Goal: Answer question/provide support: Share knowledge or assist other users

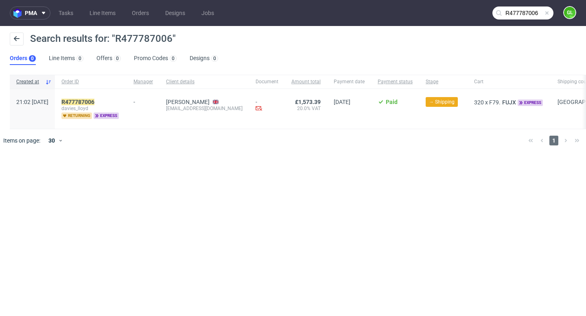
click at [548, 12] on span at bounding box center [546, 13] width 7 height 7
click at [528, 14] on input "text" at bounding box center [522, 13] width 61 height 13
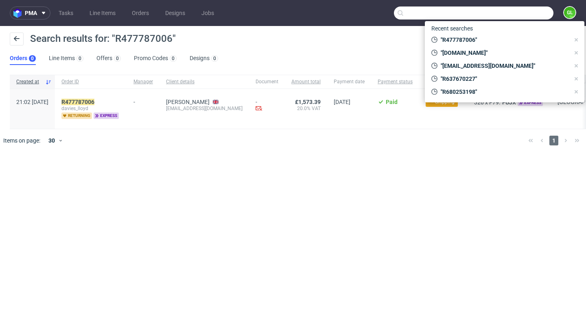
paste input "R443458742"
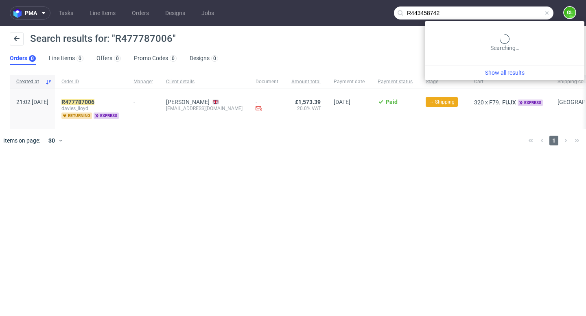
type input "R443458742"
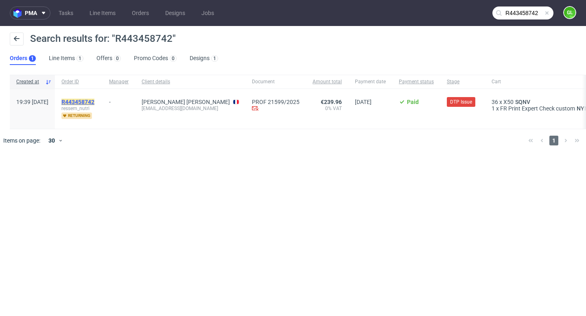
click at [94, 100] on mark "R443458742" at bounding box center [77, 102] width 33 height 7
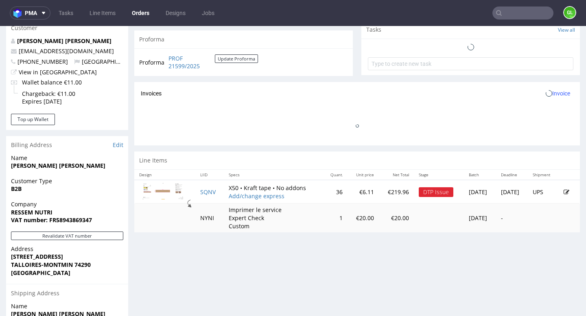
scroll to position [298, 0]
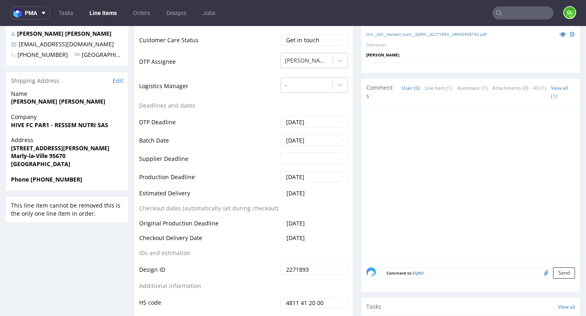
scroll to position [350, 0]
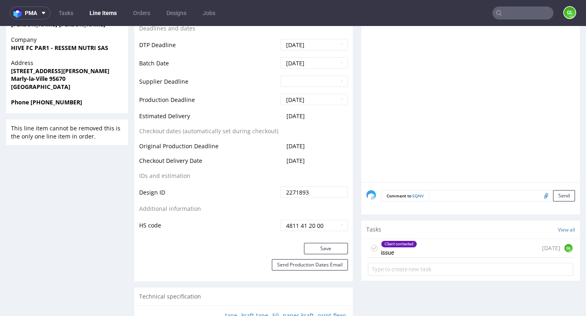
click at [476, 246] on div "Client contacted issue 3 days ago GL" at bounding box center [470, 248] width 205 height 19
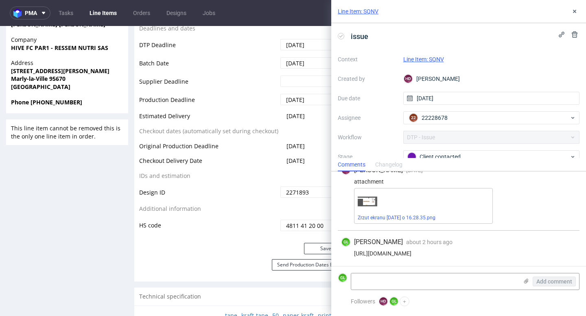
scroll to position [13, 0]
click at [525, 281] on icon at bounding box center [526, 281] width 7 height 7
click at [0, 0] on input "file" at bounding box center [0, 0] width 0 height 0
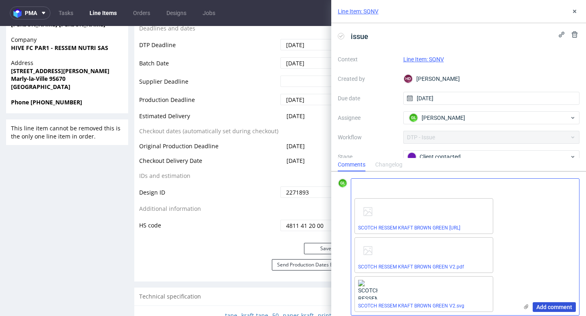
click at [548, 309] on span "Add comment" at bounding box center [554, 308] width 36 height 6
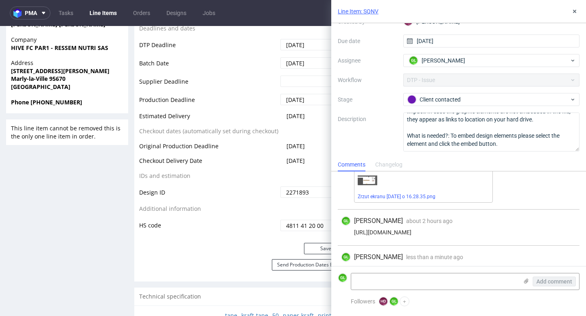
scroll to position [0, 0]
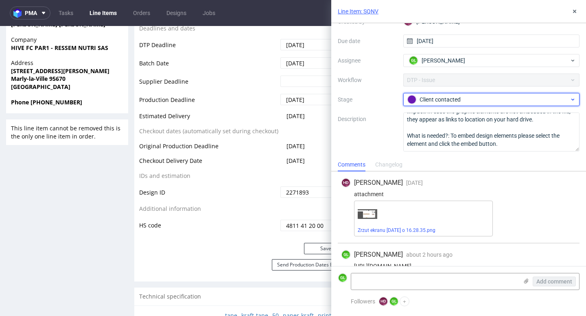
click at [481, 98] on div "Client contacted" at bounding box center [488, 99] width 162 height 9
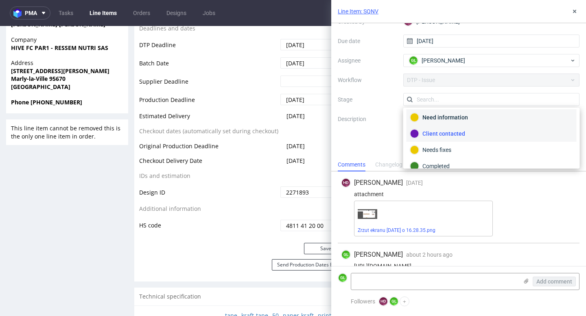
scroll to position [59, 0]
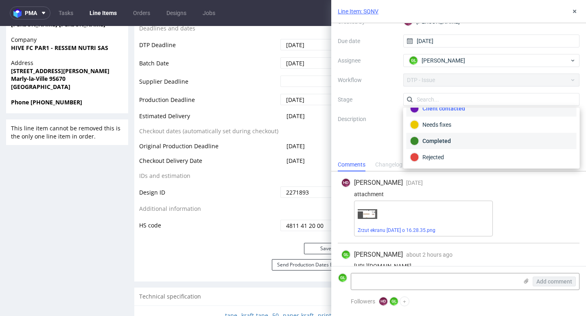
click at [447, 139] on div "Completed" at bounding box center [491, 141] width 163 height 9
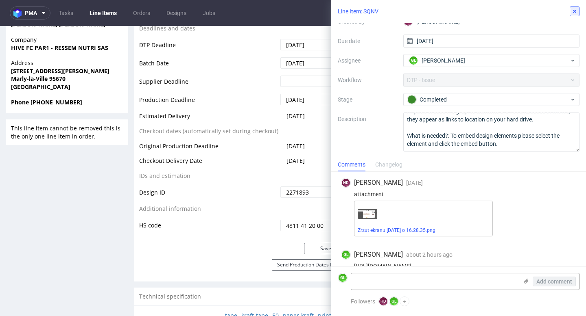
click at [572, 12] on icon at bounding box center [574, 11] width 7 height 7
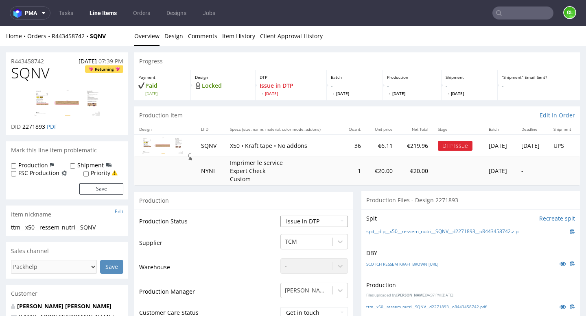
click at [311, 223] on select "Waiting for Artwork Waiting for Diecut Waiting for Mockup Waiting for DTP Waiti…" at bounding box center [314, 221] width 68 height 11
select select "back_for_dtp"
click at [280, 216] on select "Waiting for Artwork Waiting for Diecut Waiting for Mockup Waiting for DTP Waiti…" at bounding box center [314, 221] width 68 height 11
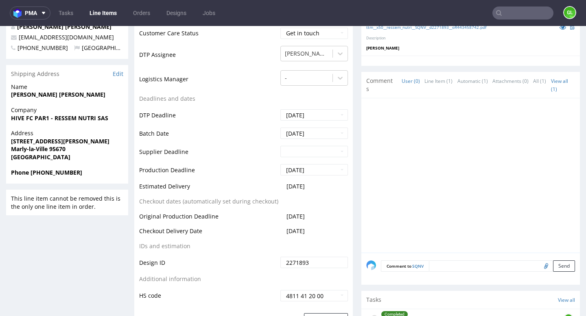
scroll to position [330, 0]
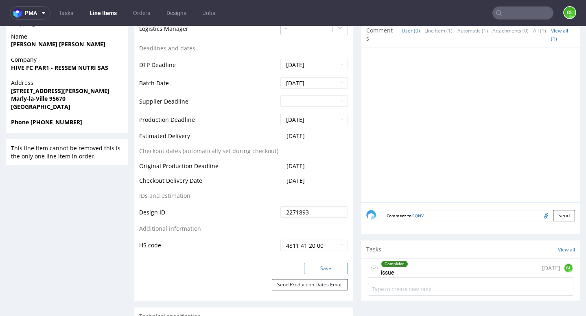
click at [316, 271] on button "Save" at bounding box center [326, 268] width 44 height 11
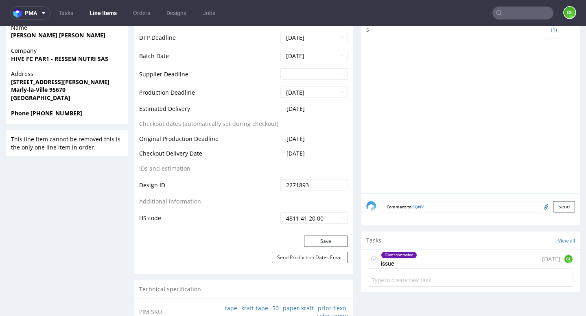
scroll to position [350, 0]
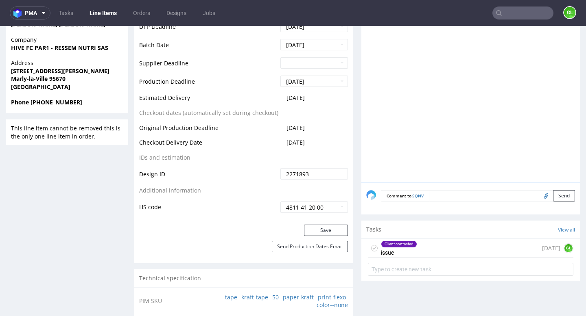
click at [449, 246] on div "Client contacted issue 3 days ago GL" at bounding box center [470, 248] width 205 height 19
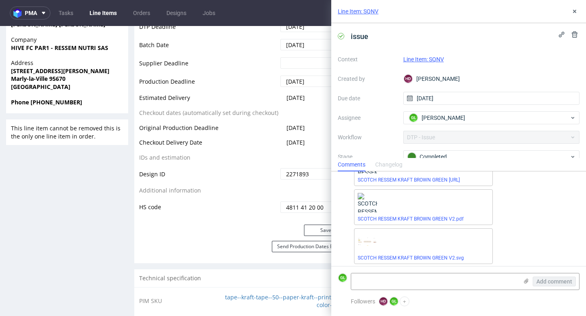
scroll to position [163, 0]
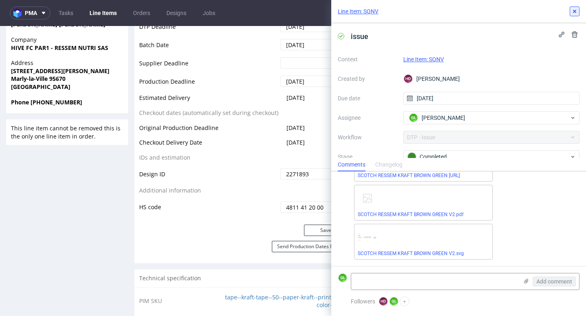
click at [575, 10] on use at bounding box center [574, 11] width 3 height 3
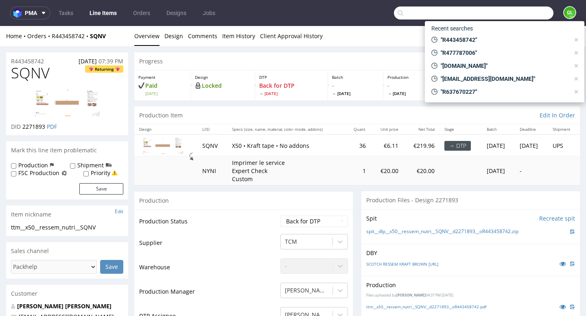
click at [524, 12] on input "text" at bounding box center [473, 13] width 159 height 13
paste input "R246847528"
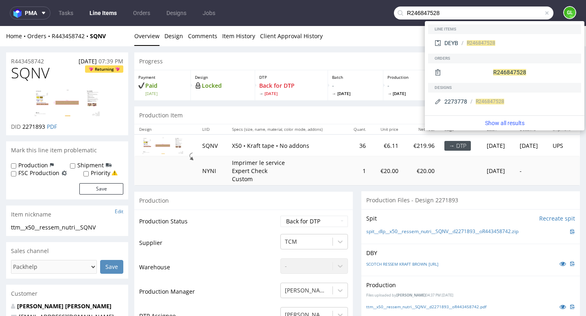
type input "R246847528"
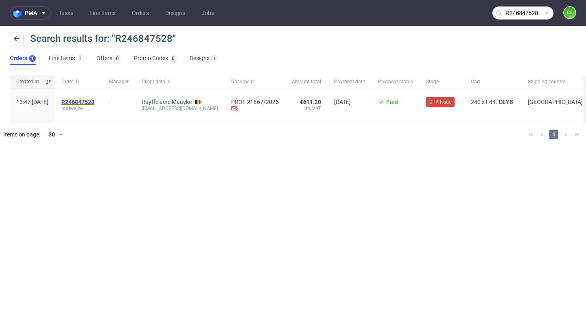
click at [91, 101] on mark "R246847528" at bounding box center [77, 102] width 33 height 7
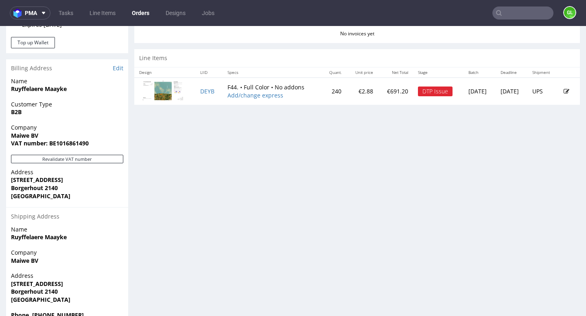
scroll to position [361, 0]
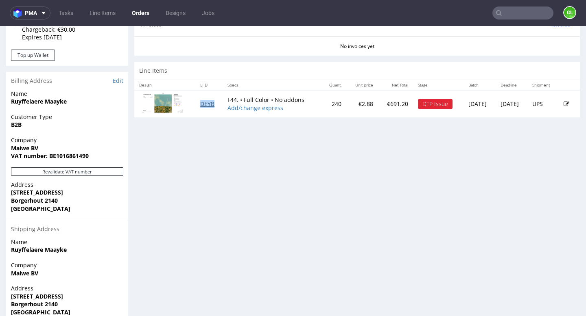
click at [202, 105] on link "DEYB" at bounding box center [207, 104] width 14 height 8
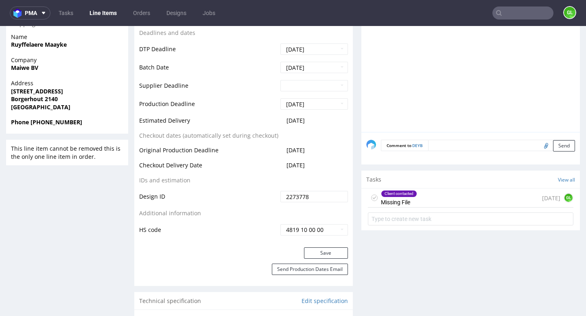
scroll to position [338, 0]
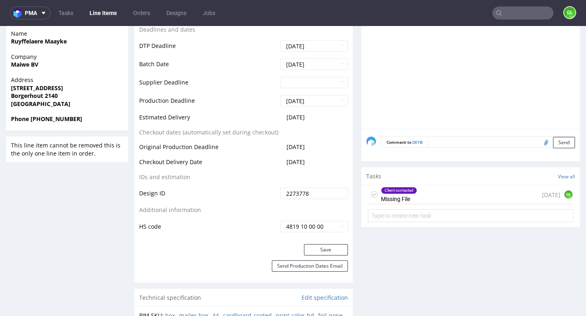
click at [452, 200] on div "Client contacted Missing File [DATE] GL" at bounding box center [470, 194] width 205 height 19
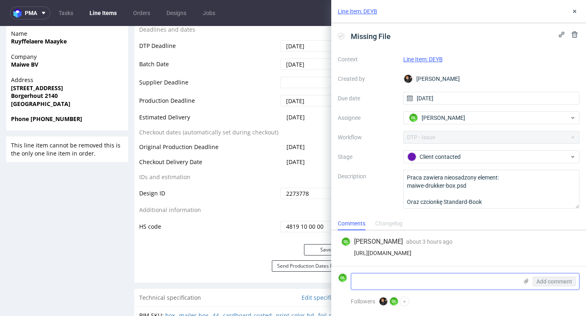
click at [525, 282] on use at bounding box center [526, 281] width 4 height 5
click at [0, 0] on input "file" at bounding box center [0, 0] width 0 height 0
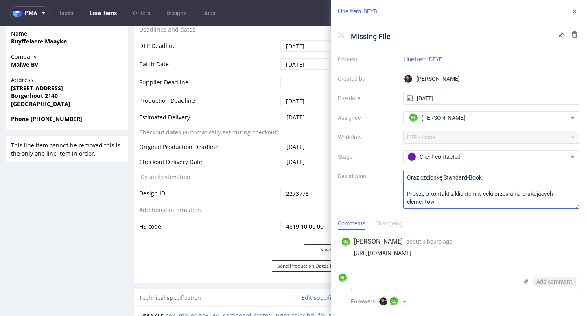
scroll to position [25, 0]
click at [523, 280] on icon at bounding box center [526, 281] width 7 height 7
click at [0, 0] on input "file" at bounding box center [0, 0] width 0 height 0
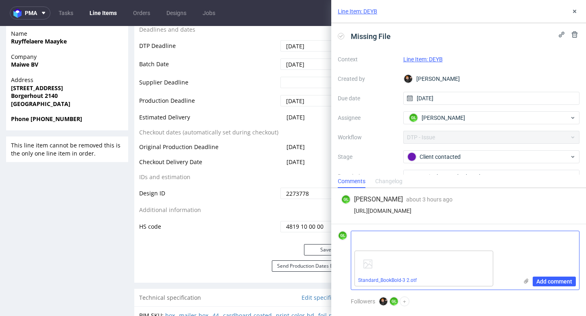
click at [526, 282] on use at bounding box center [526, 281] width 4 height 5
click at [0, 0] on input "file" at bounding box center [0, 0] width 0 height 0
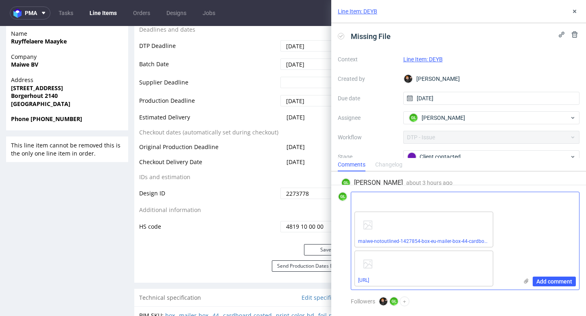
click at [523, 281] on icon at bounding box center [526, 281] width 7 height 7
click at [0, 0] on input "file" at bounding box center [0, 0] width 0 height 0
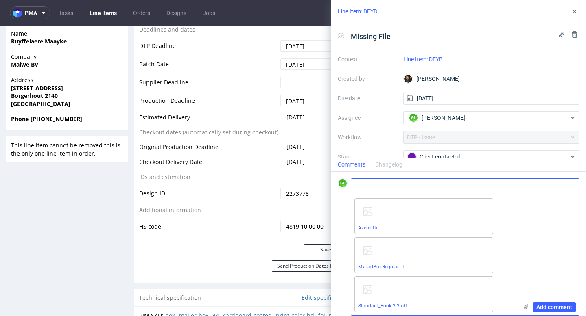
click at [527, 306] on icon at bounding box center [526, 307] width 7 height 7
click at [0, 0] on input "file" at bounding box center [0, 0] width 0 height 0
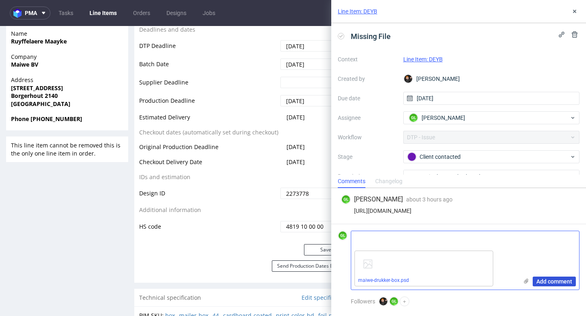
click at [547, 280] on span "Add comment" at bounding box center [554, 282] width 36 height 6
click at [551, 282] on span "Add comment" at bounding box center [554, 282] width 36 height 6
click at [504, 244] on textarea at bounding box center [434, 239] width 167 height 16
click at [486, 263] on div "maiwe-drukker-box.psd" at bounding box center [423, 269] width 139 height 36
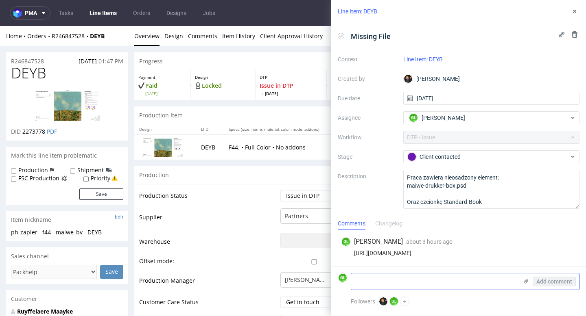
click at [523, 281] on icon at bounding box center [526, 281] width 7 height 7
click at [0, 0] on input "file" at bounding box center [0, 0] width 0 height 0
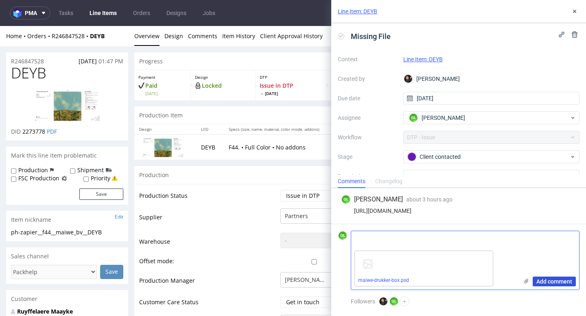
click at [552, 283] on span "Add comment" at bounding box center [554, 282] width 36 height 6
click at [547, 280] on span "Add comment" at bounding box center [554, 282] width 36 height 6
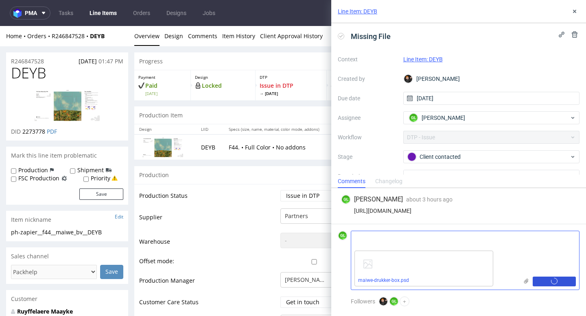
click at [547, 280] on span "Add comment" at bounding box center [554, 282] width 36 height 6
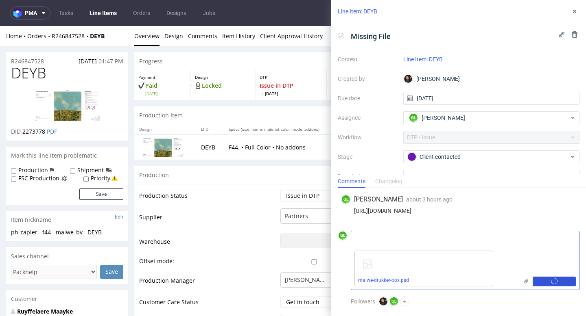
click at [547, 280] on span "Add comment" at bounding box center [554, 282] width 36 height 6
click at [566, 279] on span "Add comment" at bounding box center [554, 282] width 36 height 6
click at [563, 285] on button "Add comment" at bounding box center [553, 282] width 43 height 10
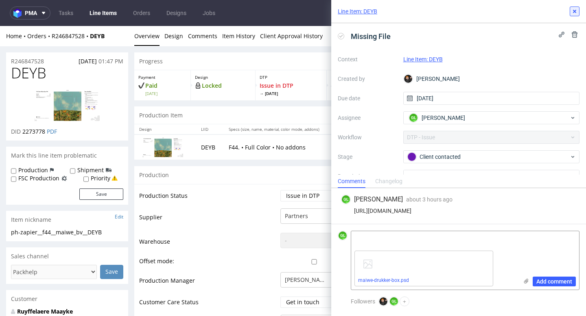
click at [572, 11] on icon at bounding box center [574, 11] width 7 height 7
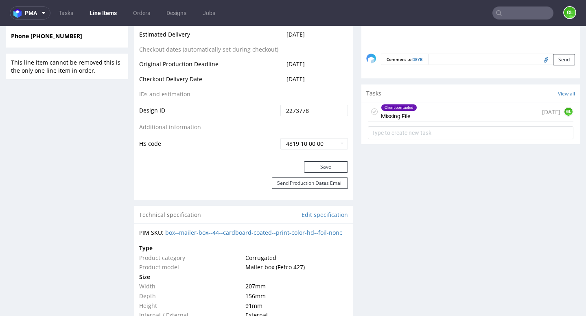
scroll to position [422, 0]
click at [456, 110] on div "Client contacted Missing File today GL" at bounding box center [470, 111] width 205 height 19
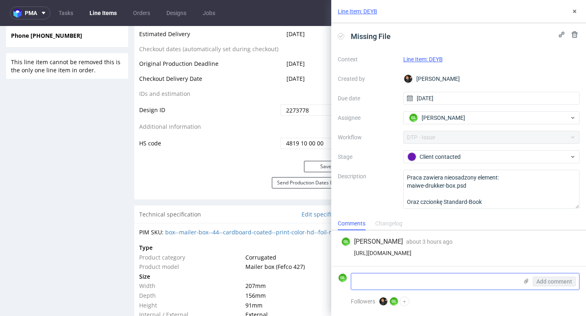
click at [527, 283] on icon at bounding box center [526, 281] width 7 height 7
click at [0, 0] on input "file" at bounding box center [0, 0] width 0 height 0
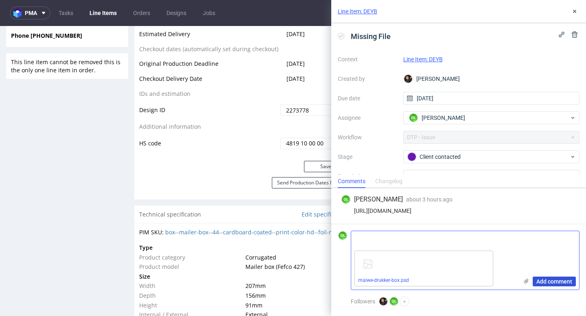
click at [543, 280] on span "Add comment" at bounding box center [554, 282] width 36 height 6
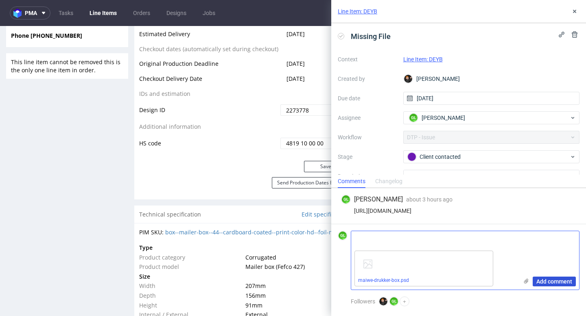
click at [543, 280] on span "Add comment" at bounding box center [554, 282] width 36 height 6
click at [547, 284] on span "Add comment" at bounding box center [554, 282] width 36 height 6
click at [489, 253] on icon at bounding box center [491, 253] width 6 height 6
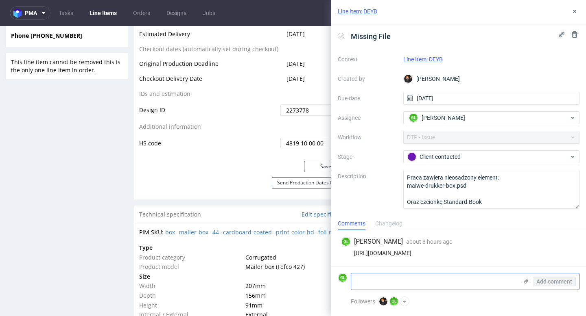
click at [454, 272] on form "GL Add comment" at bounding box center [458, 281] width 255 height 30
click at [454, 285] on textarea at bounding box center [434, 282] width 167 height 16
click at [524, 282] on use at bounding box center [526, 281] width 4 height 5
click at [0, 0] on input "file" at bounding box center [0, 0] width 0 height 0
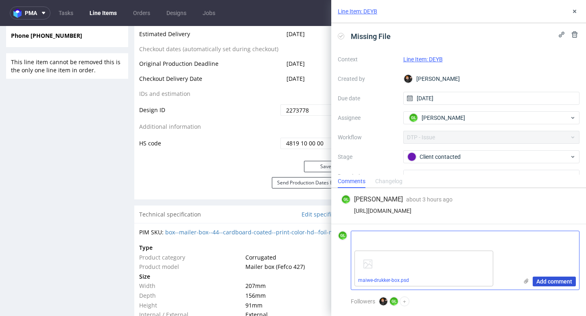
click at [553, 282] on span "Add comment" at bounding box center [554, 282] width 36 height 6
click at [552, 279] on span "Add comment" at bounding box center [554, 282] width 36 height 6
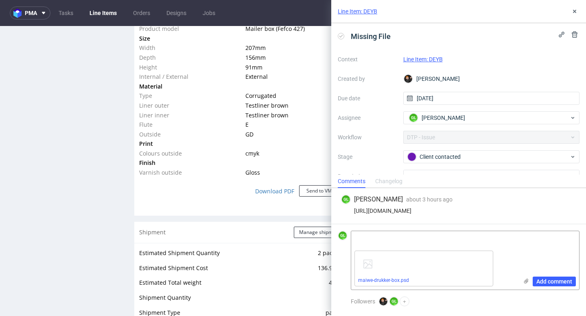
scroll to position [674, 0]
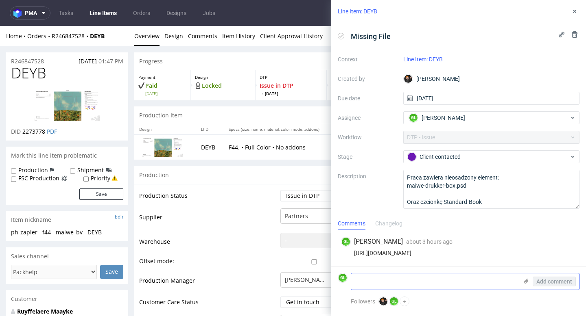
click at [436, 279] on textarea at bounding box center [434, 282] width 167 height 16
click at [524, 281] on icon at bounding box center [526, 281] width 7 height 7
click at [0, 0] on input "file" at bounding box center [0, 0] width 0 height 0
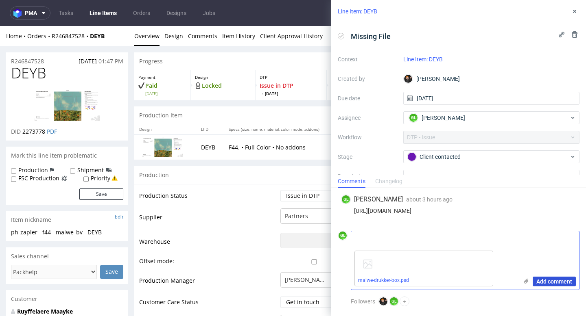
click at [540, 277] on button "Add comment" at bounding box center [553, 282] width 43 height 10
click at [540, 283] on span "Add comment" at bounding box center [554, 282] width 36 height 6
click at [490, 253] on use at bounding box center [491, 253] width 3 height 3
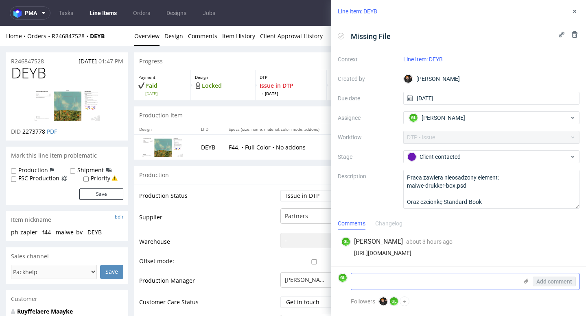
click at [523, 283] on icon at bounding box center [526, 281] width 7 height 7
click at [0, 0] on input "file" at bounding box center [0, 0] width 0 height 0
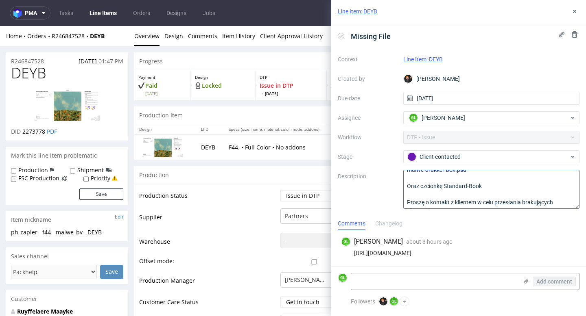
scroll to position [21, 0]
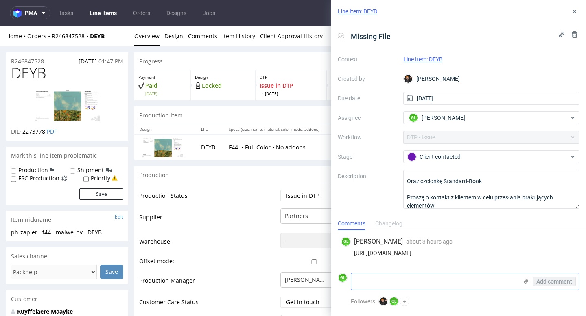
click at [527, 281] on icon at bounding box center [526, 281] width 7 height 7
click at [0, 0] on input "file" at bounding box center [0, 0] width 0 height 0
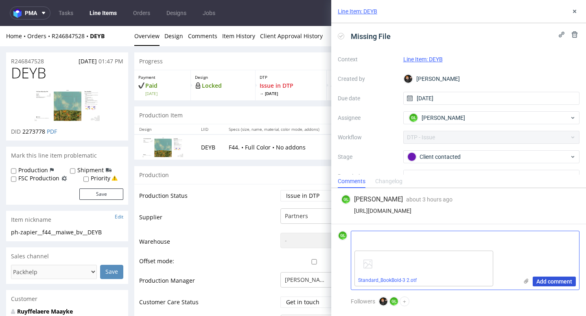
click at [549, 282] on span "Add comment" at bounding box center [554, 282] width 36 height 6
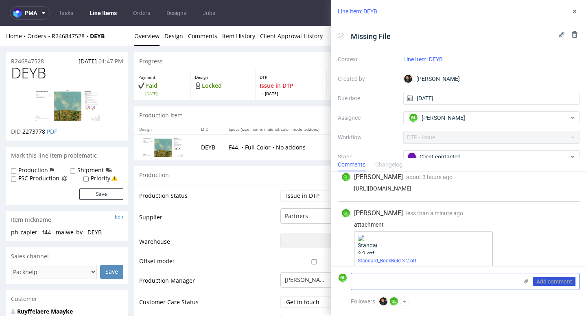
scroll to position [13, 0]
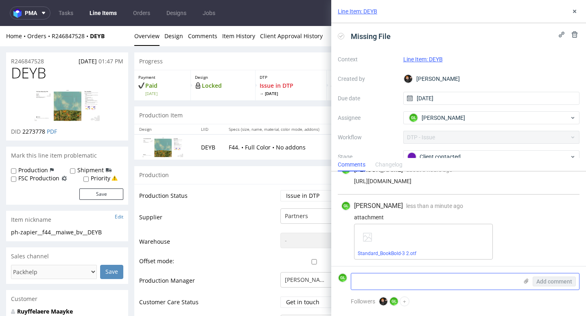
click at [523, 278] on icon at bounding box center [526, 281] width 7 height 7
click at [0, 0] on input "file" at bounding box center [0, 0] width 0 height 0
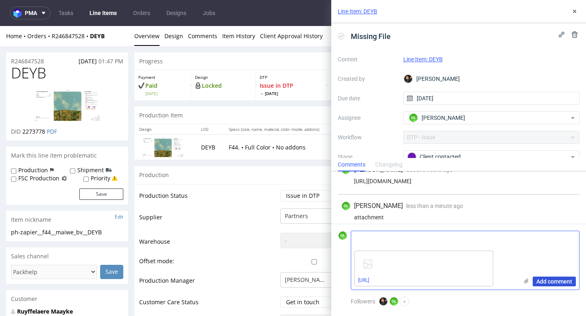
click at [553, 282] on span "Add comment" at bounding box center [554, 282] width 36 height 6
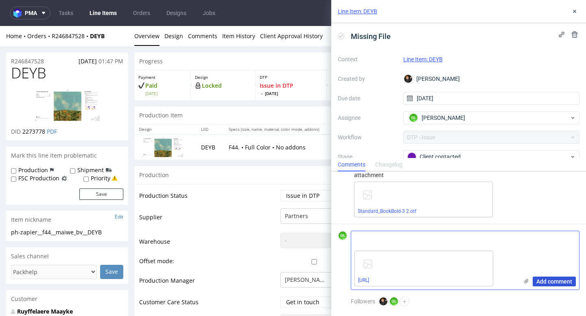
click at [542, 281] on span "Add comment" at bounding box center [554, 282] width 36 height 6
click at [547, 281] on span "Add comment" at bounding box center [554, 282] width 36 height 6
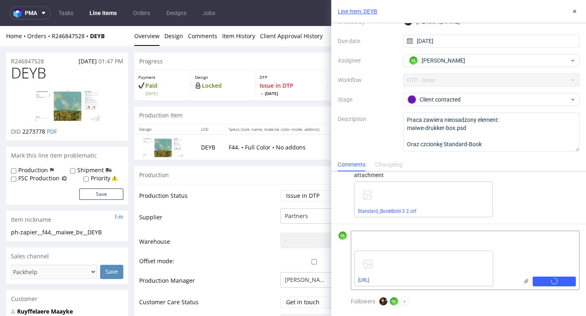
scroll to position [0, 0]
click at [492, 251] on icon at bounding box center [491, 253] width 6 height 6
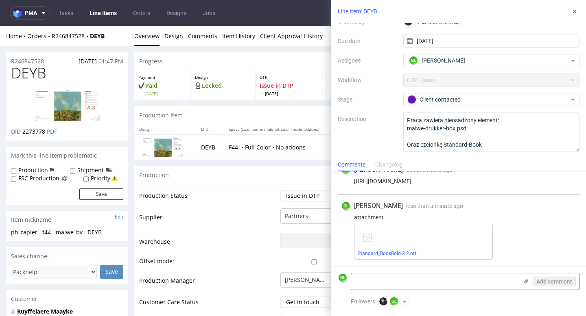
scroll to position [13, 0]
click at [524, 282] on icon at bounding box center [526, 281] width 7 height 7
click at [0, 0] on input "file" at bounding box center [0, 0] width 0 height 0
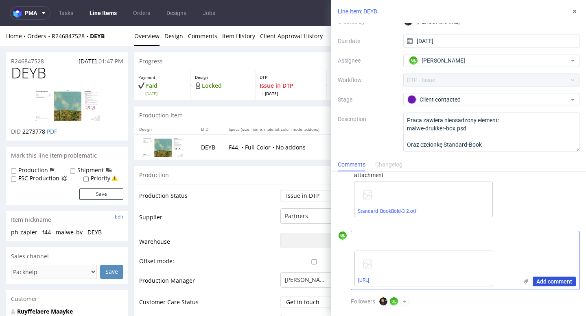
click at [546, 282] on span "Add comment" at bounding box center [554, 282] width 36 height 6
click at [548, 277] on button "Add comment" at bounding box center [553, 282] width 43 height 10
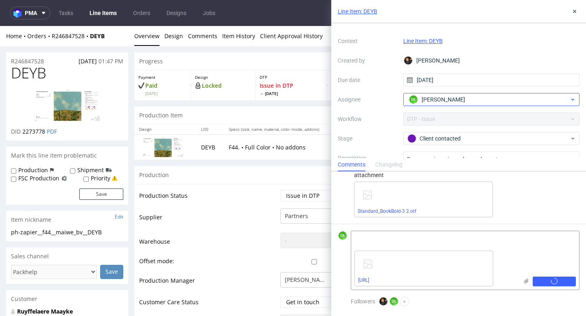
scroll to position [21, 0]
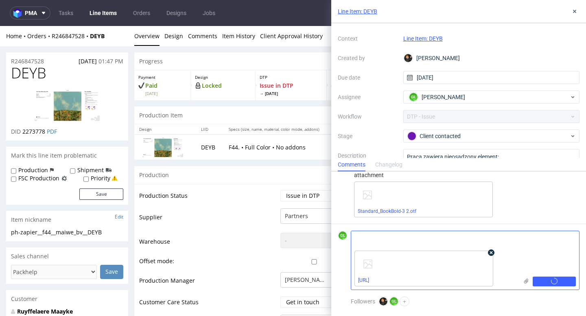
click at [490, 253] on use at bounding box center [491, 253] width 3 height 3
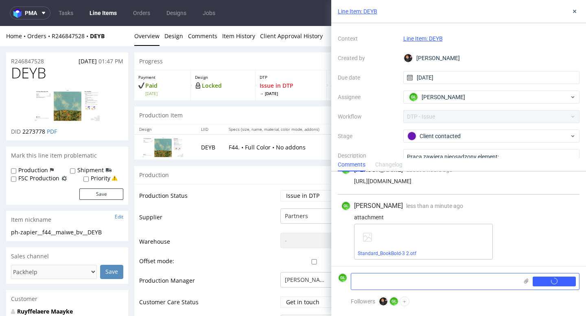
click at [524, 242] on div "Standard_BookBold-3 2.otf" at bounding box center [465, 242] width 222 height 36
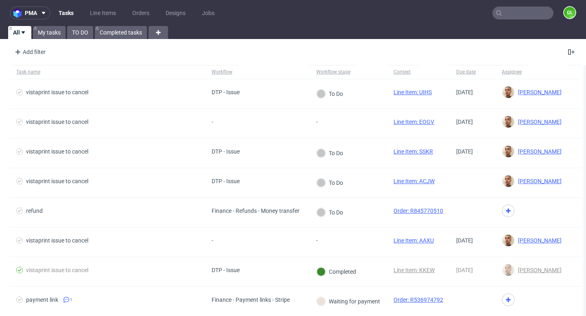
click at [513, 13] on input "text" at bounding box center [522, 13] width 61 height 13
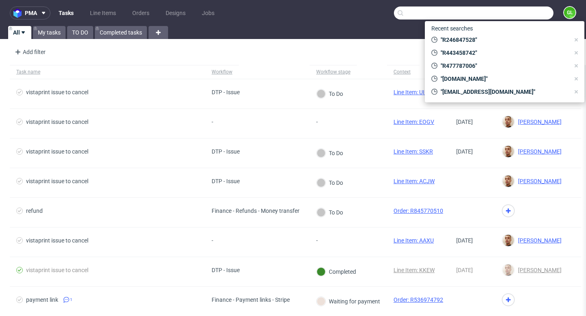
paste input "R443458742"
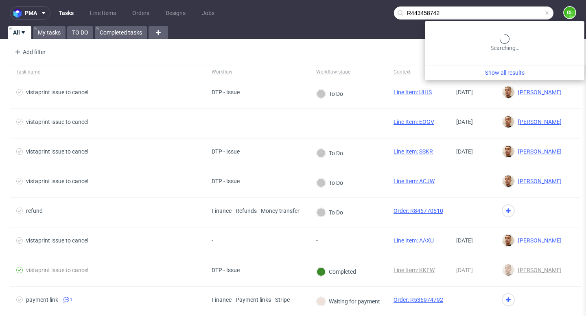
type input "R443458742"
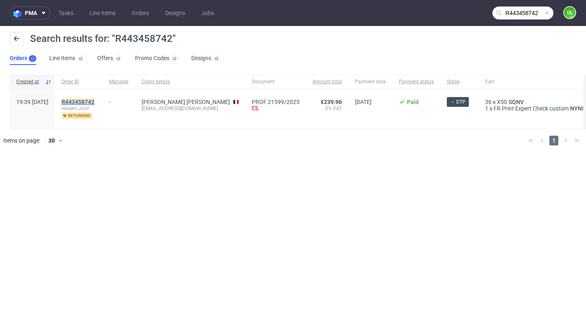
click at [94, 100] on mark "R443458742" at bounding box center [77, 102] width 33 height 7
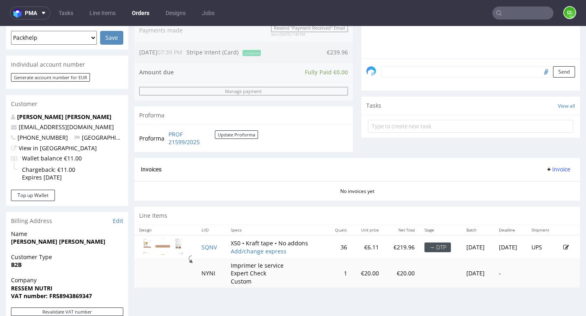
scroll to position [224, 0]
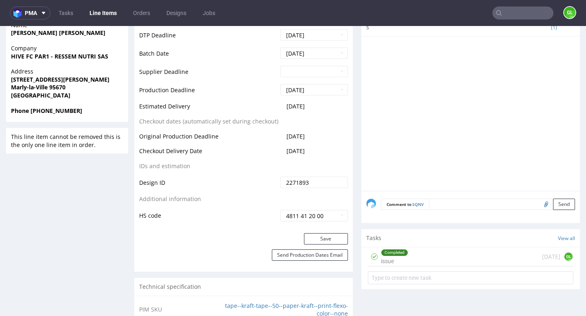
scroll to position [342, 0]
click at [436, 255] on div "Completed issue 3 days ago GL" at bounding box center [470, 256] width 205 height 19
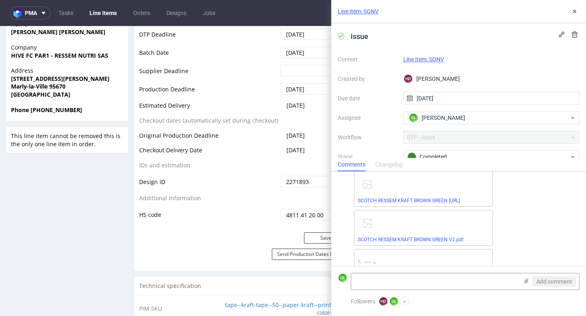
scroll to position [163, 0]
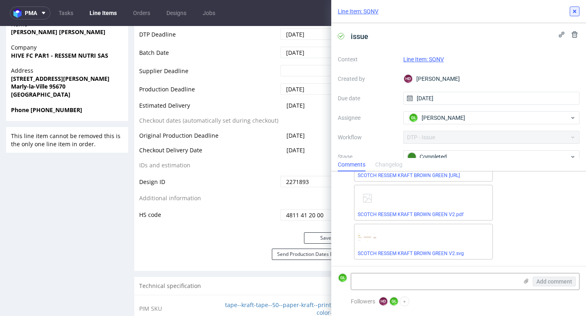
click at [575, 12] on icon at bounding box center [574, 11] width 7 height 7
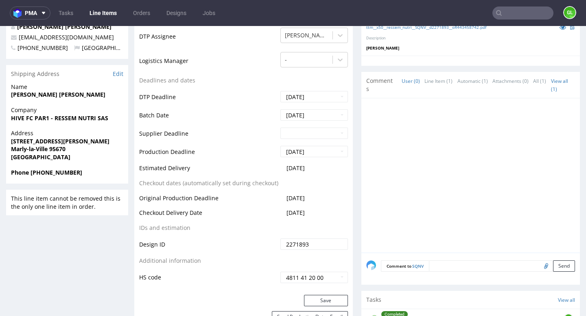
scroll to position [299, 0]
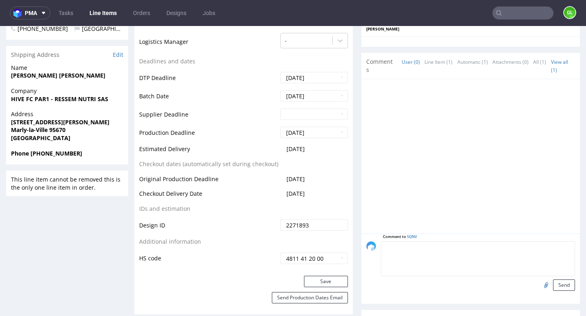
click at [444, 242] on textarea at bounding box center [478, 259] width 194 height 35
type textarea "Client asking for a review before starting production"
click at [559, 290] on button "Send" at bounding box center [564, 285] width 22 height 11
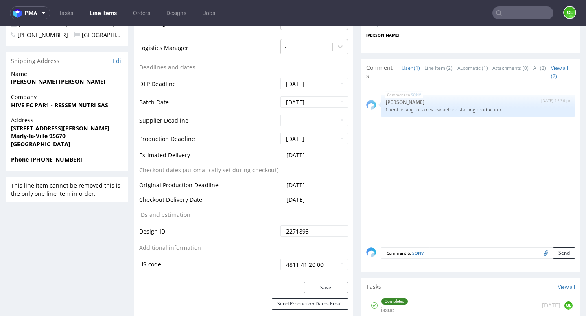
scroll to position [256, 0]
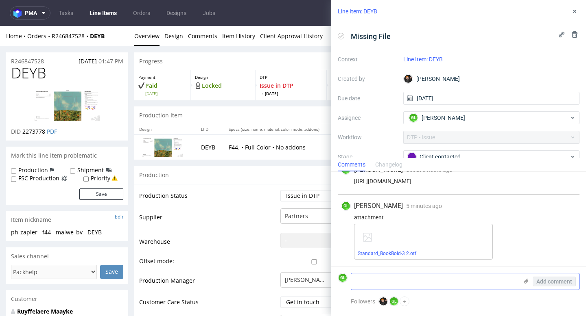
click at [496, 283] on textarea at bounding box center [434, 282] width 167 height 16
click at [527, 281] on icon at bounding box center [526, 281] width 7 height 7
click at [0, 0] on input "file" at bounding box center [0, 0] width 0 height 0
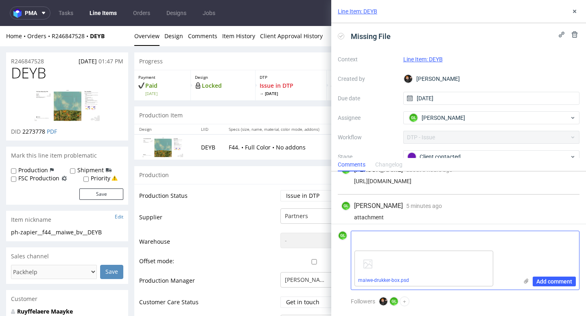
click at [525, 282] on icon at bounding box center [526, 281] width 7 height 7
click at [0, 0] on input "file" at bounding box center [0, 0] width 0 height 0
drag, startPoint x: 422, startPoint y: 252, endPoint x: 423, endPoint y: 286, distance: 34.2
click at [423, 286] on div "[URL]" at bounding box center [423, 269] width 139 height 36
click at [548, 280] on span "Add comment" at bounding box center [554, 282] width 36 height 6
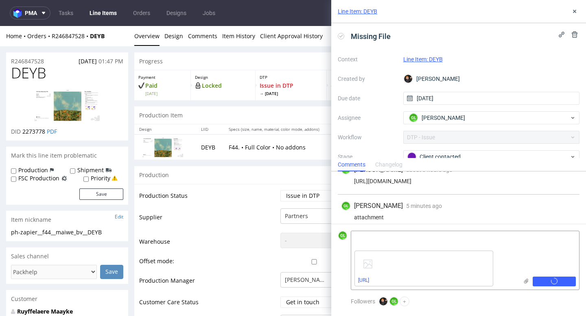
scroll to position [55, 0]
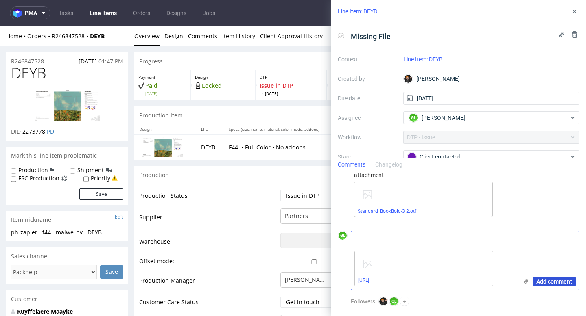
click at [545, 283] on span "Add comment" at bounding box center [554, 282] width 36 height 6
click at [497, 264] on div "[URL]" at bounding box center [434, 269] width 167 height 42
click at [490, 255] on icon at bounding box center [491, 253] width 6 height 6
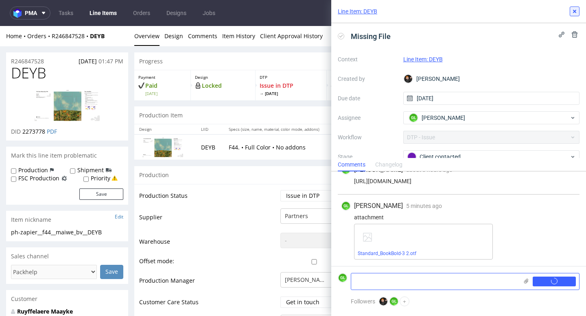
click at [575, 15] on button at bounding box center [574, 12] width 10 height 10
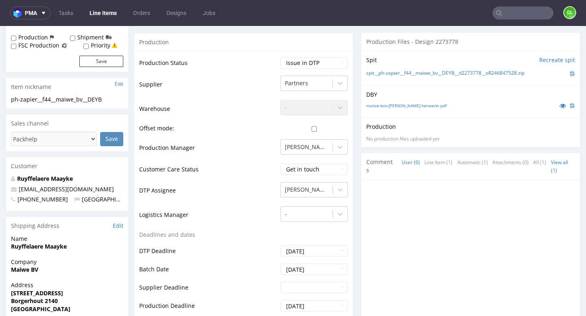
scroll to position [264, 0]
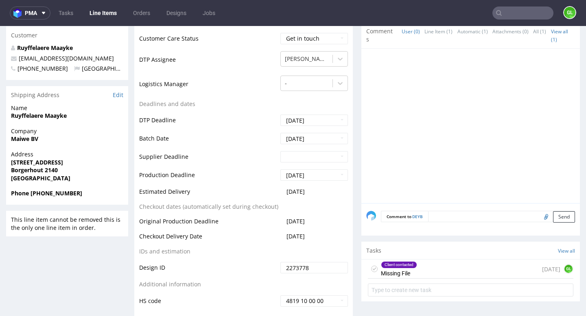
click at [426, 271] on div "Client contacted Missing File [DATE] GL" at bounding box center [470, 269] width 205 height 19
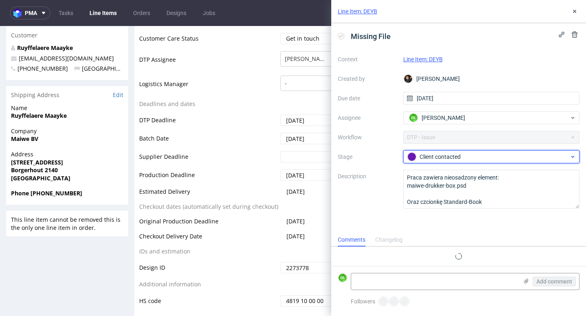
click at [458, 153] on div "Client contacted" at bounding box center [488, 156] width 162 height 9
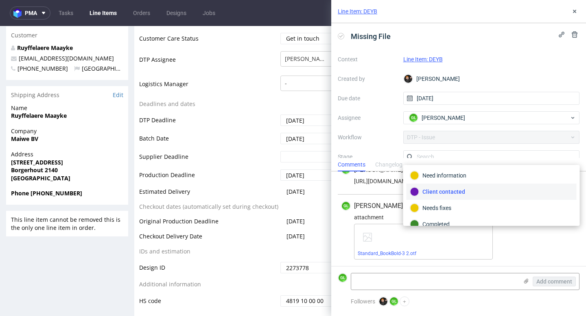
scroll to position [59, 0]
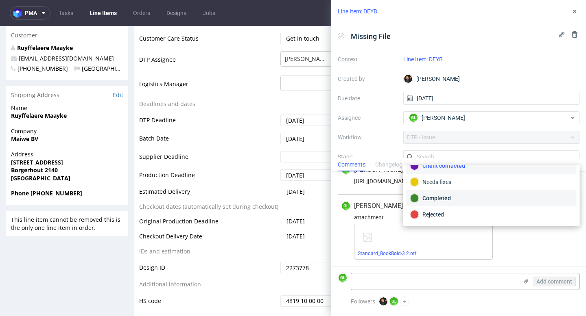
click at [445, 198] on div "Completed" at bounding box center [491, 198] width 163 height 9
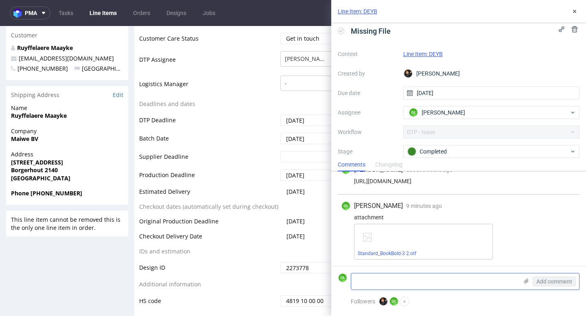
click at [397, 283] on textarea at bounding box center [434, 282] width 167 height 16
type textarea "Attachment send in [GEOGRAPHIC_DATA]"
click at [552, 284] on span "Add comment" at bounding box center [554, 282] width 36 height 6
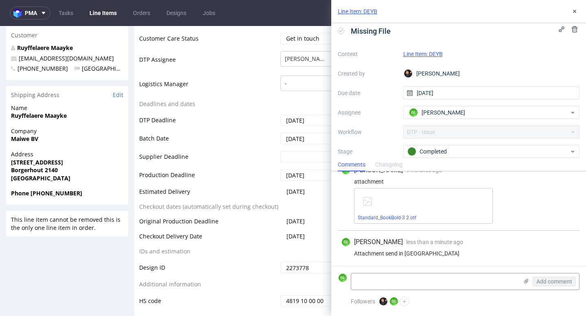
scroll to position [49, 0]
click at [576, 13] on icon at bounding box center [574, 11] width 7 height 7
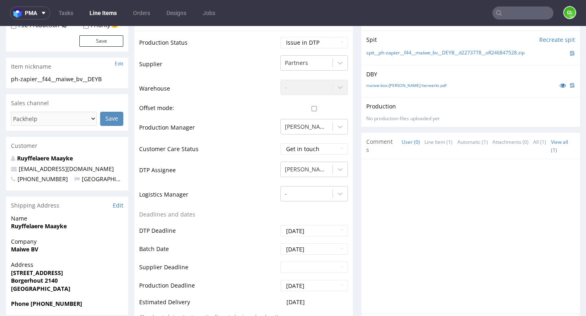
scroll to position [137, 0]
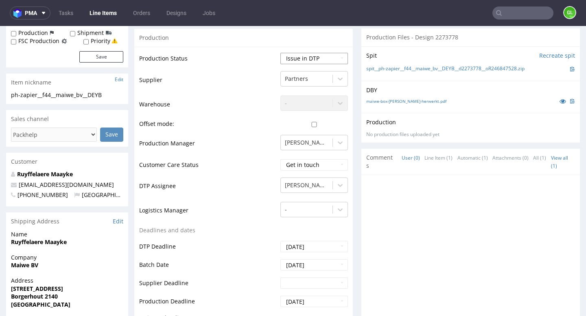
click at [332, 56] on select "Waiting for Artwork Waiting for Diecut Waiting for Mockup Waiting for DTP Waiti…" at bounding box center [314, 58] width 68 height 11
click at [280, 53] on select "Waiting for Artwork Waiting for Diecut Waiting for Mockup Waiting for DTP Waiti…" at bounding box center [314, 58] width 68 height 11
click at [336, 57] on select "Waiting for Artwork Waiting for Diecut Waiting for Mockup Waiting for DTP Waiti…" at bounding box center [314, 58] width 68 height 11
select select "back_for_dtp"
click at [280, 53] on select "Waiting for Artwork Waiting for Diecut Waiting for Mockup Waiting for DTP Waiti…" at bounding box center [314, 58] width 68 height 11
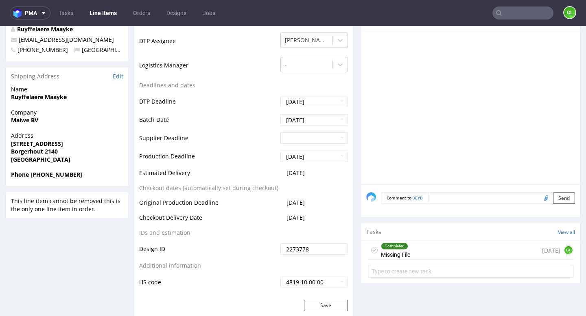
scroll to position [353, 0]
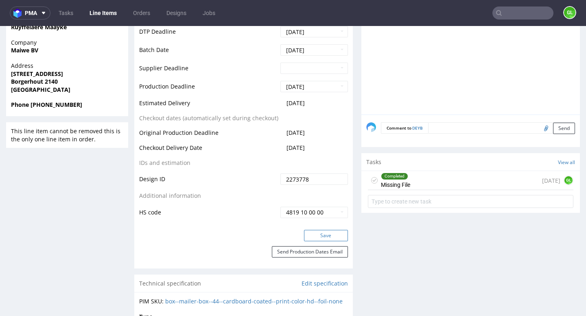
click at [322, 236] on button "Save" at bounding box center [326, 235] width 44 height 11
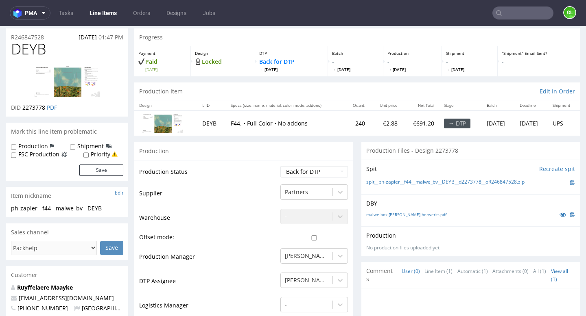
scroll to position [18, 0]
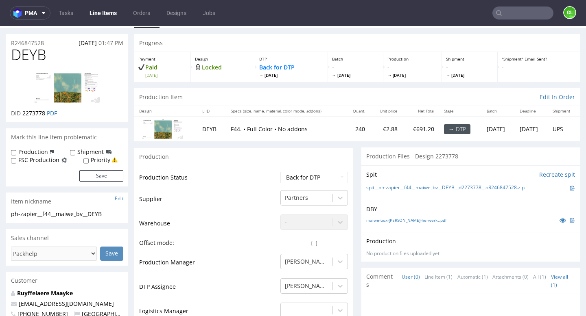
click at [520, 17] on input "text" at bounding box center [522, 13] width 61 height 13
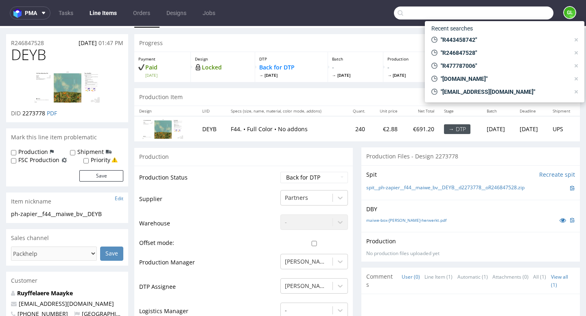
paste input "R443458742"
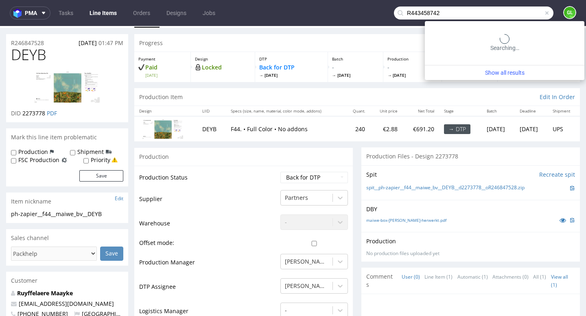
type input "R443458742"
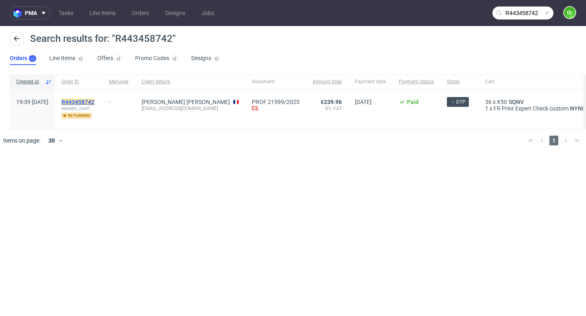
click at [94, 102] on mark "R443458742" at bounding box center [77, 102] width 33 height 7
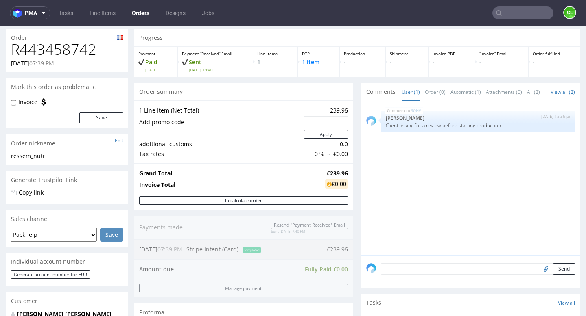
scroll to position [26, 0]
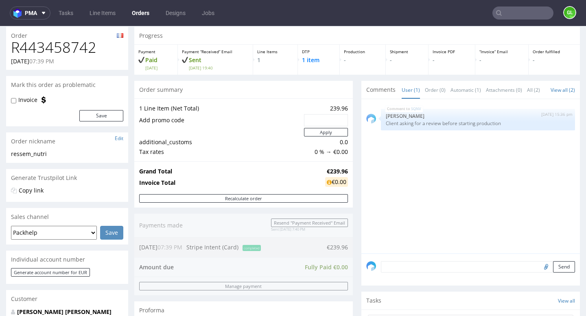
click at [541, 13] on input "text" at bounding box center [522, 13] width 61 height 13
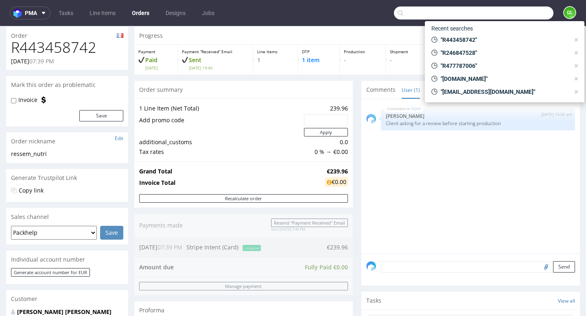
paste input "R237768648"
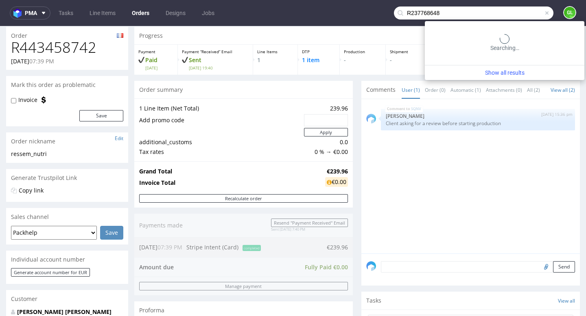
type input "R237768648"
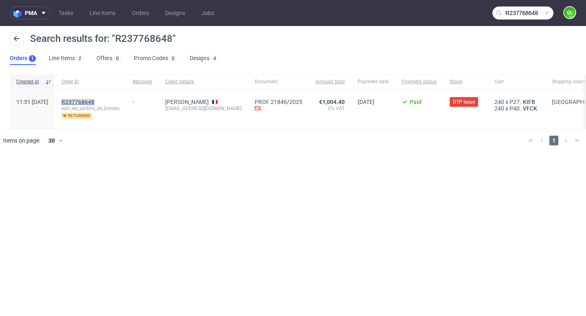
click at [94, 101] on mark "R237768648" at bounding box center [77, 102] width 33 height 7
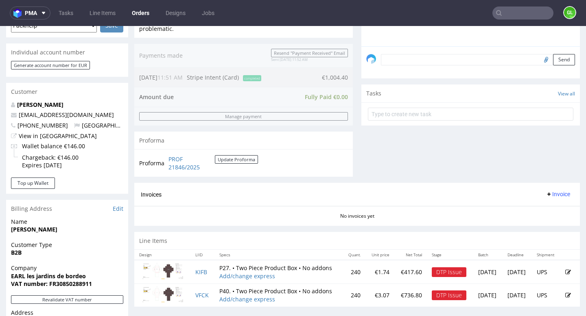
scroll to position [322, 0]
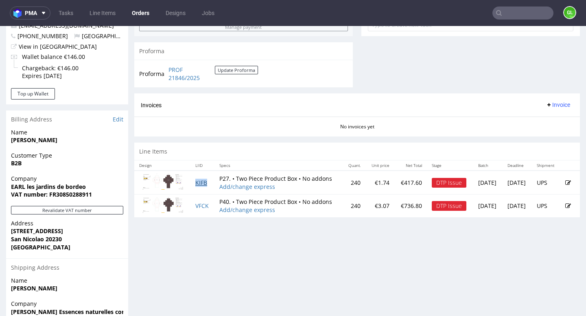
click at [199, 187] on link "KIFB" at bounding box center [201, 183] width 12 height 8
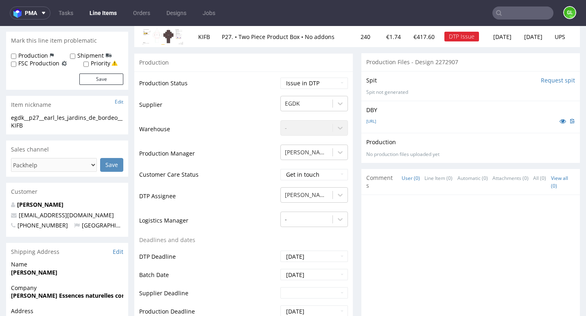
scroll to position [320, 0]
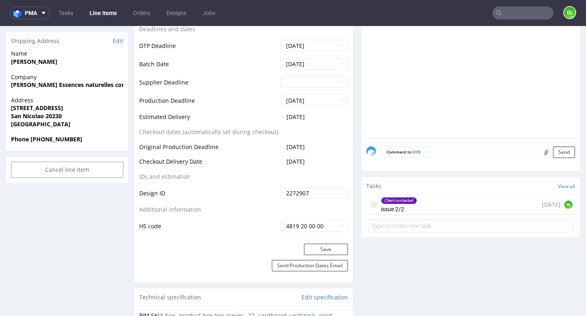
click at [443, 205] on div "Client contacted issue 2/2 today GL" at bounding box center [470, 205] width 205 height 19
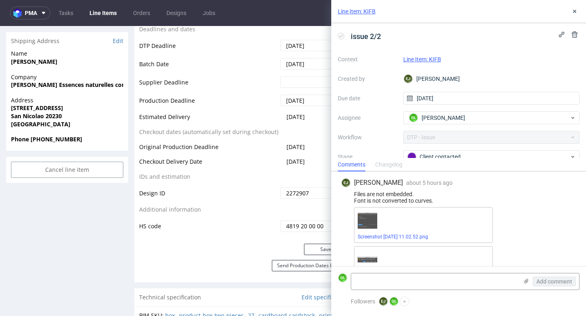
scroll to position [57, 0]
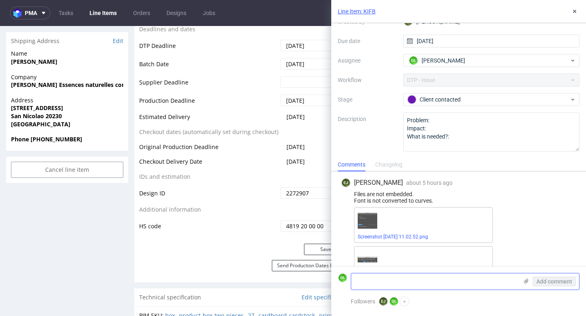
click at [525, 280] on icon at bounding box center [526, 281] width 7 height 7
click at [0, 0] on input "file" at bounding box center [0, 0] width 0 height 0
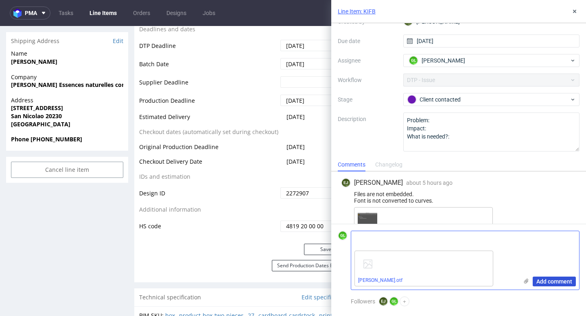
click at [560, 282] on span "Add comment" at bounding box center [554, 282] width 36 height 6
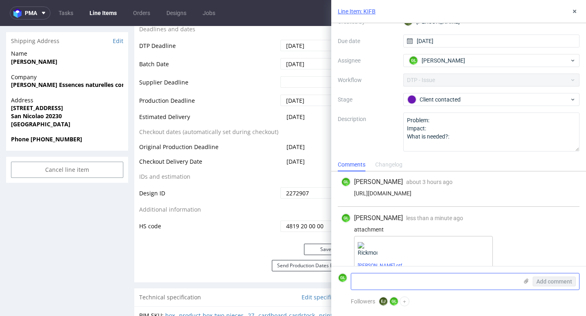
scroll to position [131, 0]
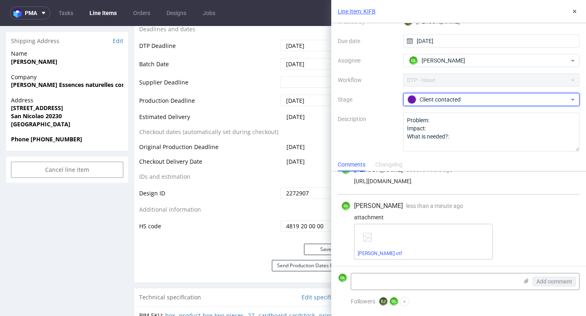
click at [484, 100] on div "Client contacted" at bounding box center [488, 99] width 162 height 9
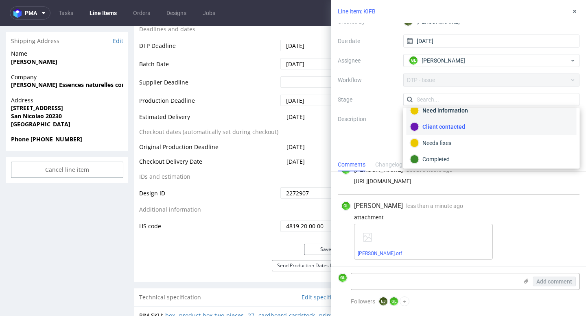
scroll to position [59, 0]
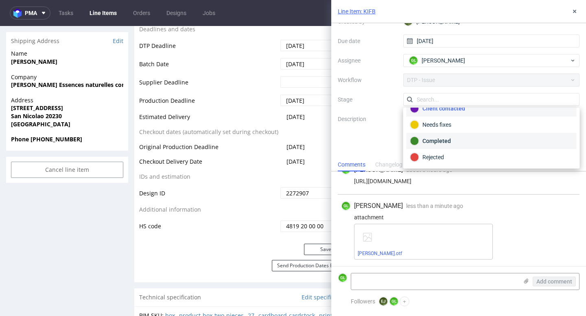
click at [458, 140] on div "Completed" at bounding box center [491, 141] width 163 height 9
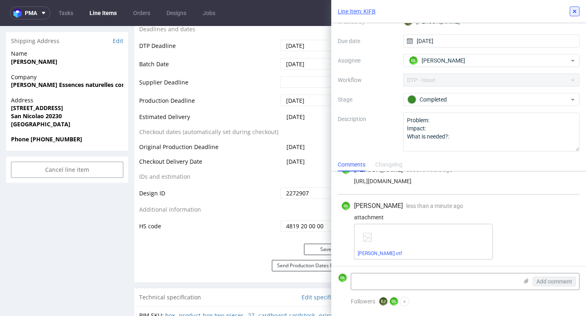
click at [572, 11] on icon at bounding box center [574, 11] width 7 height 7
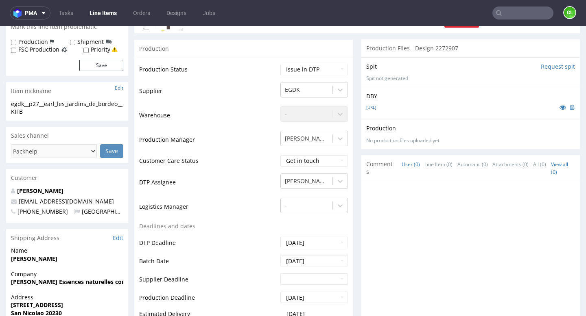
scroll to position [27, 0]
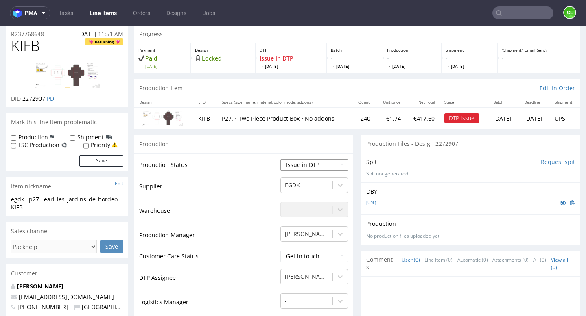
click at [306, 163] on select "Waiting for Artwork Waiting for Diecut Waiting for Mockup Waiting for DTP Waiti…" at bounding box center [314, 164] width 68 height 11
select select "back_for_dtp"
click at [280, 159] on select "Waiting for Artwork Waiting for Diecut Waiting for Mockup Waiting for DTP Waiti…" at bounding box center [314, 164] width 68 height 11
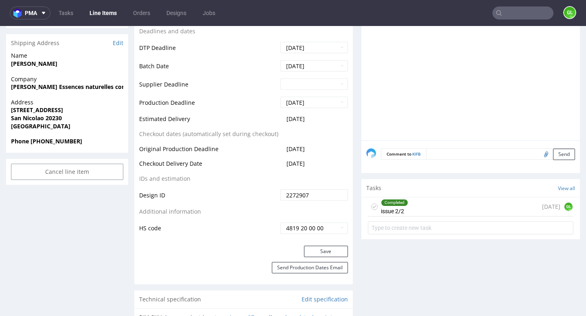
scroll to position [401, 0]
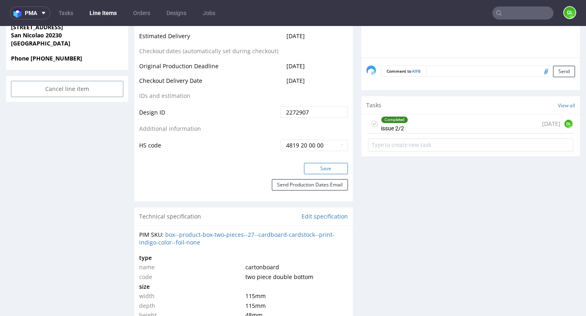
click at [330, 170] on button "Save" at bounding box center [326, 168] width 44 height 11
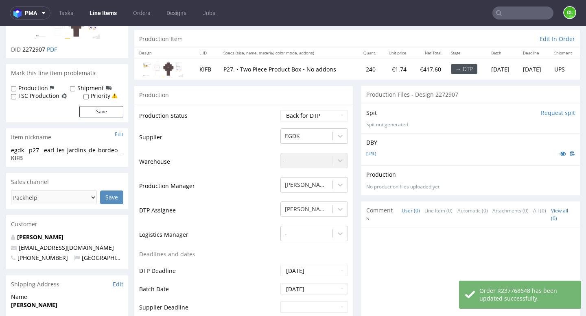
scroll to position [0, 0]
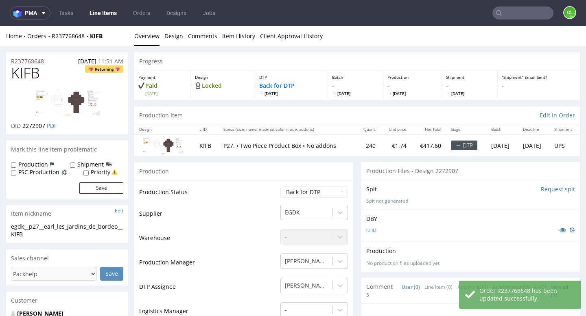
click at [29, 61] on p "R237768648" at bounding box center [27, 61] width 33 height 8
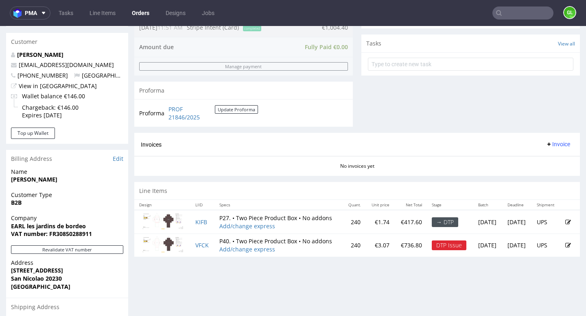
scroll to position [337, 0]
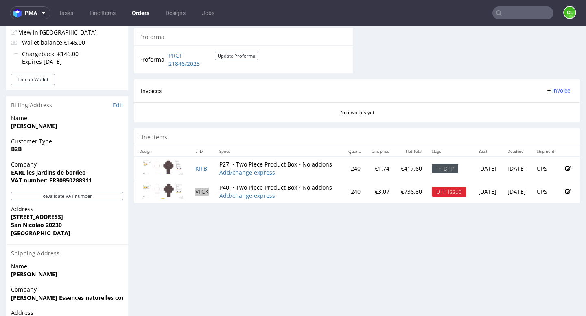
click at [534, 11] on input "text" at bounding box center [522, 13] width 61 height 13
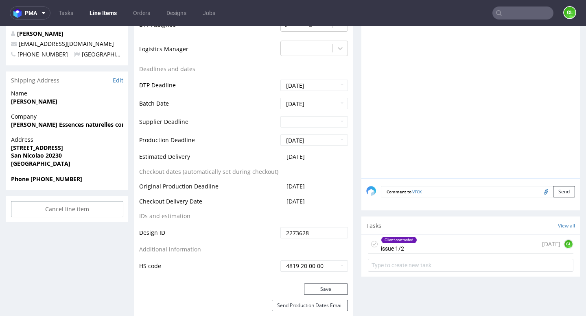
scroll to position [348, 0]
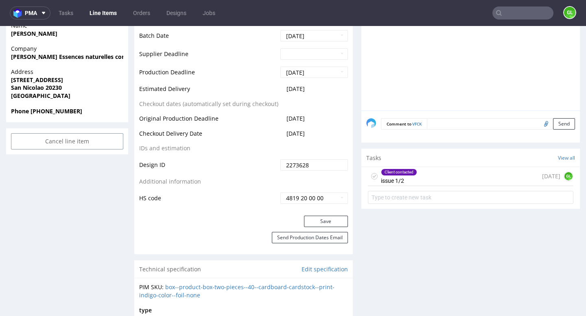
click at [430, 175] on div "Client contacted issue 1/2 [DATE] GL" at bounding box center [470, 176] width 205 height 19
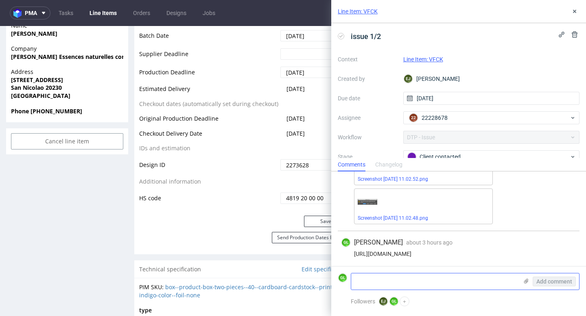
scroll to position [59, 0]
click at [526, 282] on use at bounding box center [526, 281] width 4 height 5
click at [0, 0] on input "file" at bounding box center [0, 0] width 0 height 0
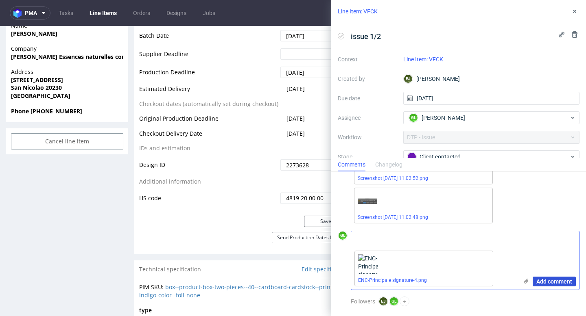
click at [554, 281] on span "Add comment" at bounding box center [554, 282] width 36 height 6
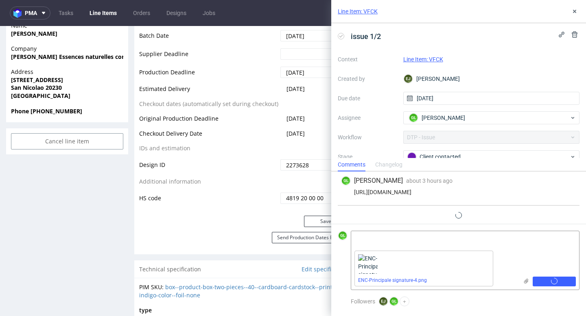
scroll to position [131, 0]
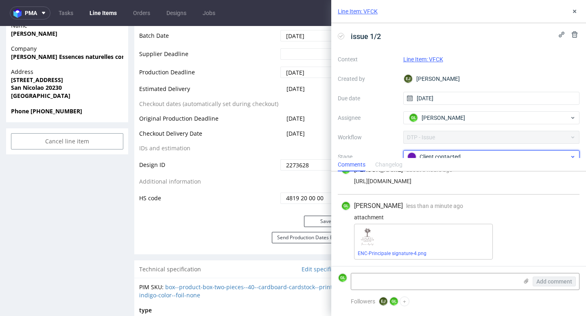
click at [475, 155] on div "Client contacted" at bounding box center [488, 156] width 162 height 9
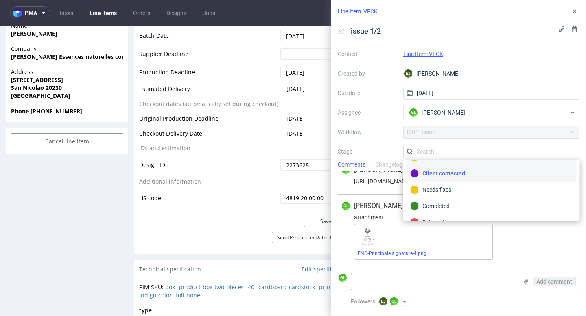
scroll to position [59, 0]
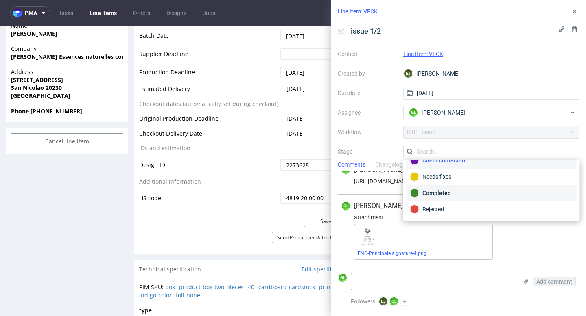
click at [445, 194] on div "Completed" at bounding box center [491, 193] width 163 height 9
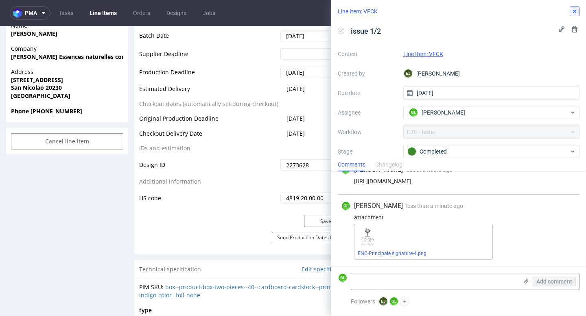
click at [575, 11] on icon at bounding box center [574, 11] width 7 height 7
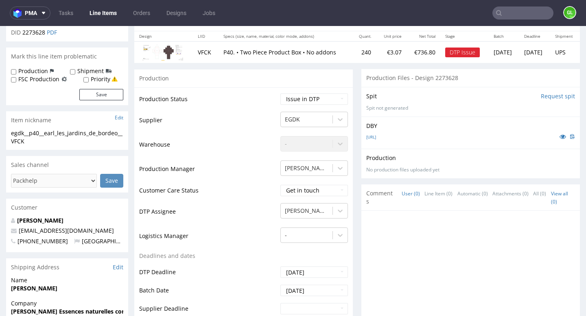
scroll to position [72, 0]
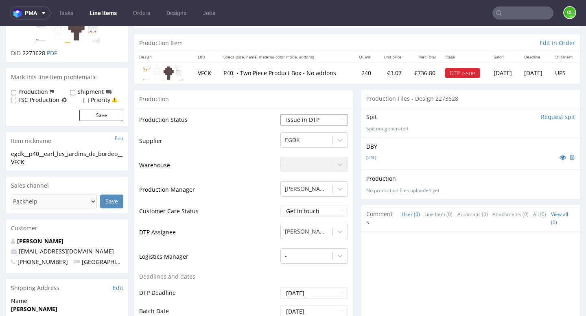
click at [298, 115] on select "Waiting for Artwork Waiting for Diecut Waiting for Mockup Waiting for DTP Waiti…" at bounding box center [314, 119] width 68 height 11
select select "back_for_dtp"
click at [280, 114] on select "Waiting for Artwork Waiting for Diecut Waiting for Mockup Waiting for DTP Waiti…" at bounding box center [314, 119] width 68 height 11
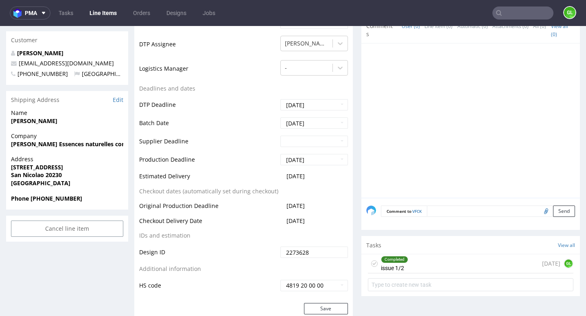
scroll to position [299, 0]
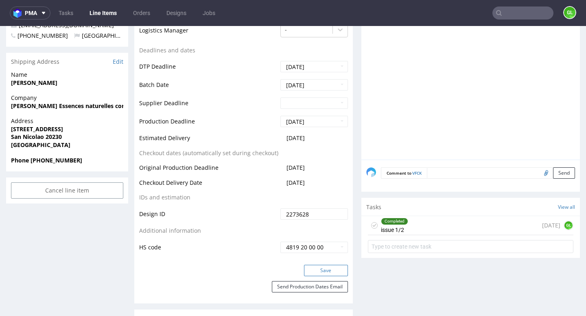
click at [320, 272] on button "Save" at bounding box center [326, 270] width 44 height 11
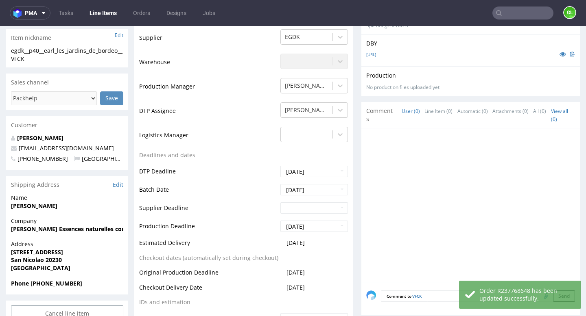
scroll to position [0, 0]
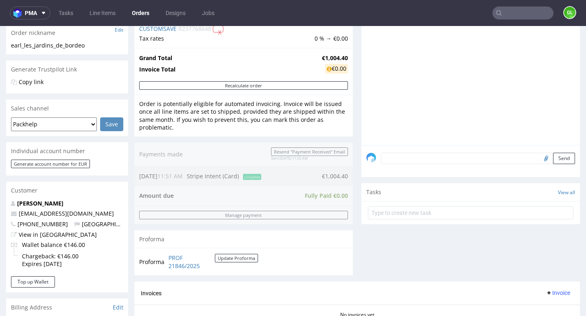
scroll to position [66, 0]
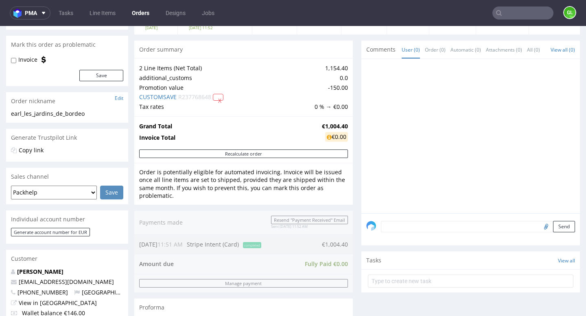
click at [520, 11] on input "text" at bounding box center [522, 13] width 61 height 13
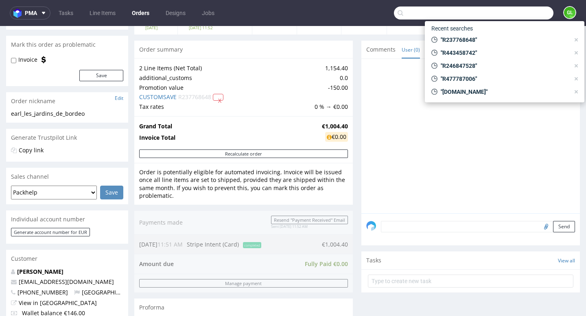
paste input "R829286525"
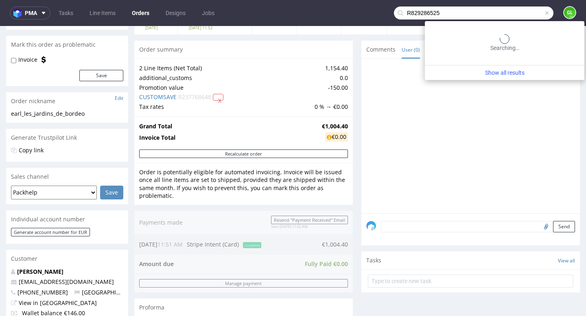
type input "R829286525"
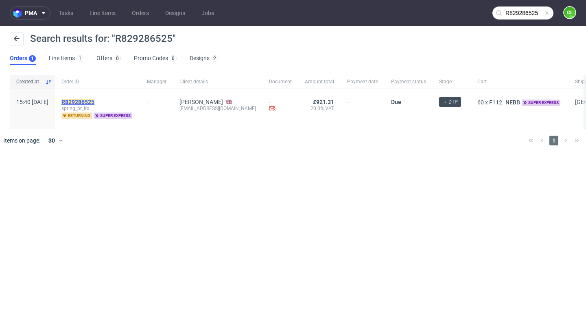
click at [94, 102] on mark "R829286525" at bounding box center [77, 102] width 33 height 7
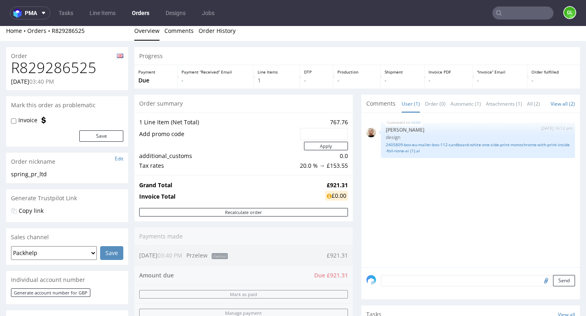
scroll to position [7, 0]
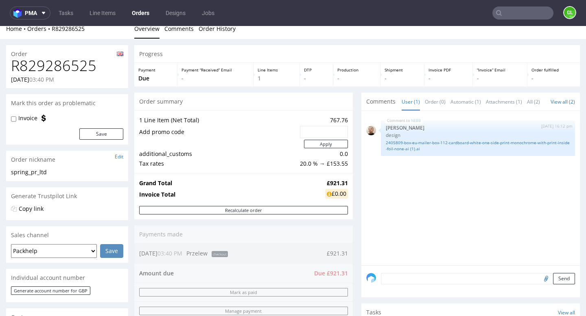
click at [498, 11] on input "text" at bounding box center [522, 13] width 61 height 13
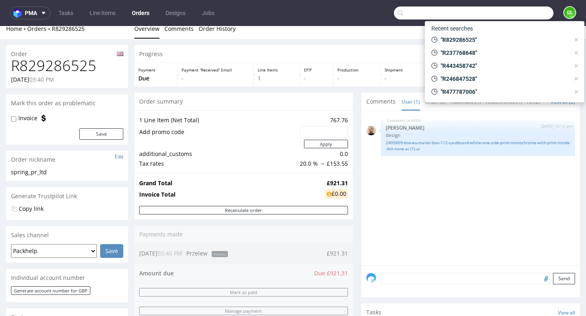
paste input "[PERSON_NAME][EMAIL_ADDRESS][DOMAIN_NAME]"
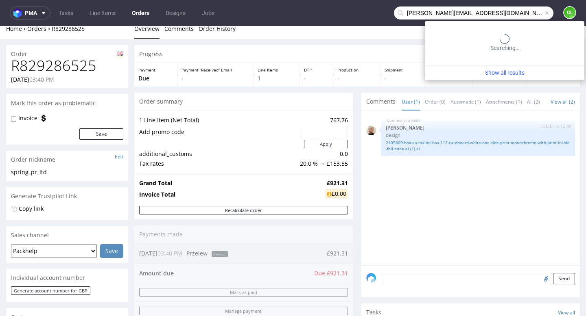
type input "[PERSON_NAME][EMAIL_ADDRESS][DOMAIN_NAME]"
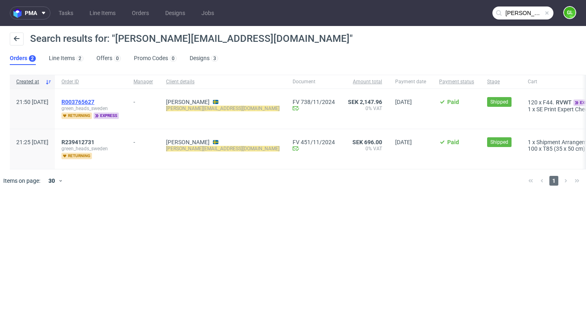
click at [92, 101] on span "R003765627" at bounding box center [77, 102] width 33 height 7
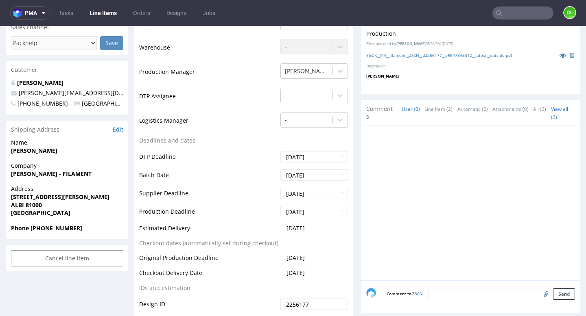
scroll to position [234, 0]
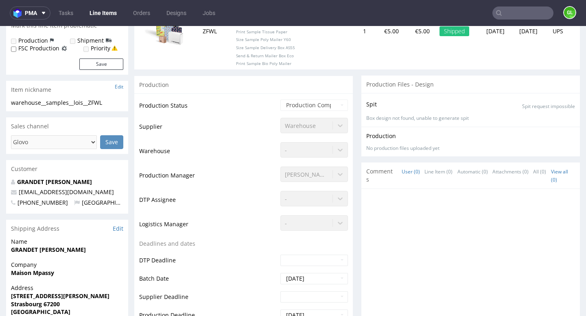
scroll to position [321, 0]
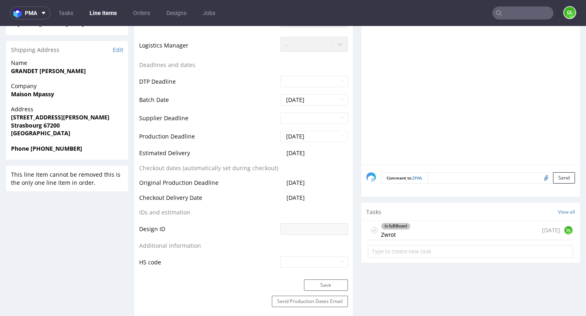
click at [446, 228] on div "In fulfillment Zwrot [DATE] GL" at bounding box center [470, 230] width 205 height 19
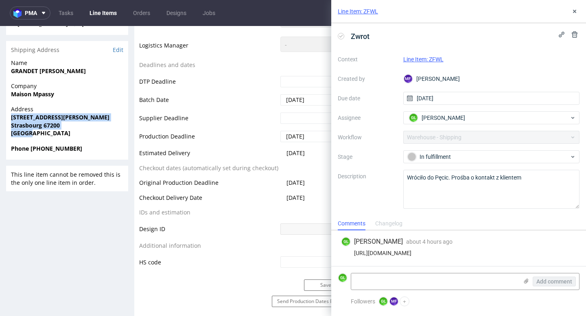
drag, startPoint x: 11, startPoint y: 118, endPoint x: 67, endPoint y: 133, distance: 57.5
click at [67, 133] on p "Address [STREET_ADDRESS][PERSON_NAME]" at bounding box center [67, 121] width 112 height 32
copy p "[STREET_ADDRESS][PERSON_NAME]"
click at [423, 278] on textarea at bounding box center [434, 282] width 167 height 16
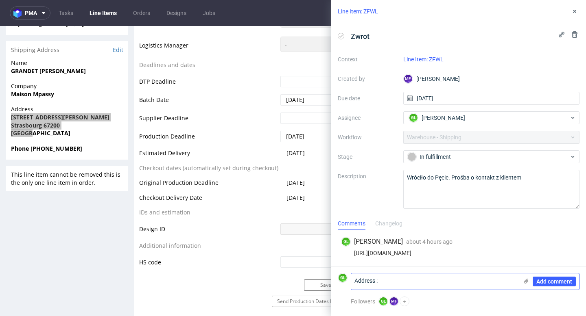
paste textarea "3 rue Jean Mentelin Strasbourg 67200 France"
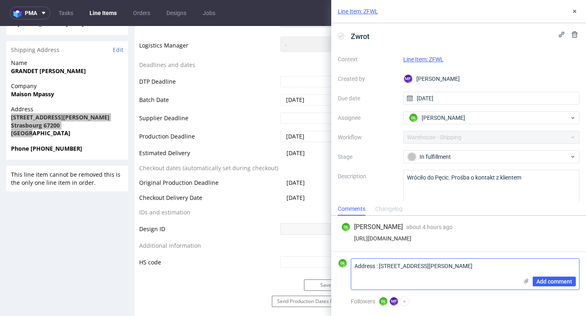
click at [381, 266] on textarea "Address : 3 rue Jean Mentelin Strasbourg 67200 France" at bounding box center [434, 274] width 167 height 31
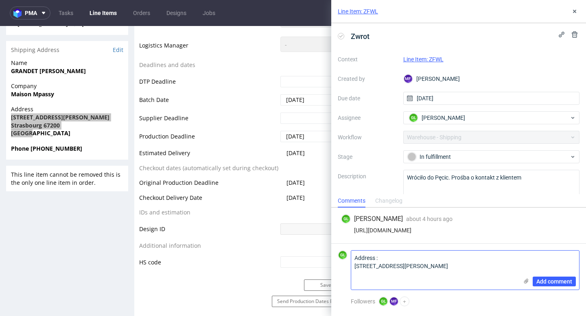
drag, startPoint x: 383, startPoint y: 274, endPoint x: 401, endPoint y: 274, distance: 17.5
click at [401, 274] on textarea "Address : 3 rue Jean Mentelin Strasbourg 67200 France" at bounding box center [434, 270] width 167 height 39
click at [420, 278] on textarea "Address : 3 rue Jean Mentelin Strasbourg 67200 France" at bounding box center [434, 270] width 167 height 39
drag, startPoint x: 383, startPoint y: 274, endPoint x: 413, endPoint y: 275, distance: 30.1
click at [413, 275] on textarea "Address : 3 rue Jean Mentelin Strasbourg 67200 France" at bounding box center [434, 270] width 167 height 39
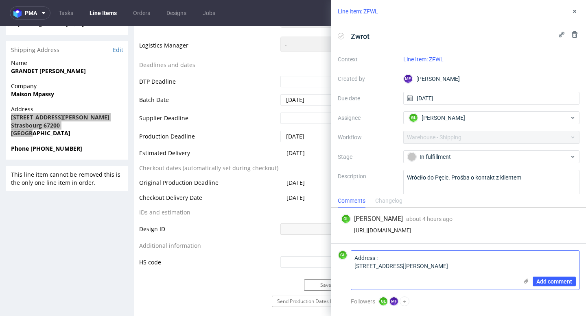
paste textarea "67200"
type textarea "Address : 3 rue Jean Mentelin 67200 Strasbourg France"
click at [549, 283] on span "Add comment" at bounding box center [554, 282] width 36 height 6
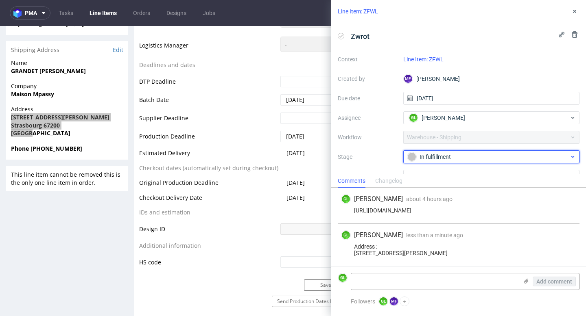
click at [493, 160] on div "In fulfillment" at bounding box center [488, 156] width 162 height 9
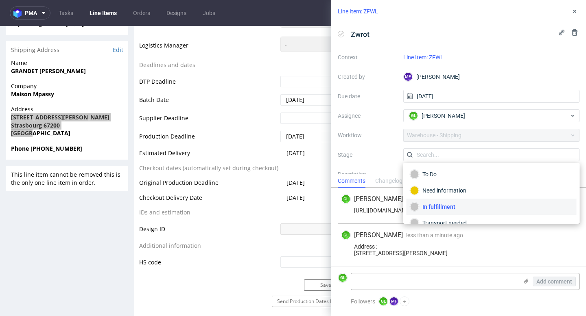
scroll to position [43, 0]
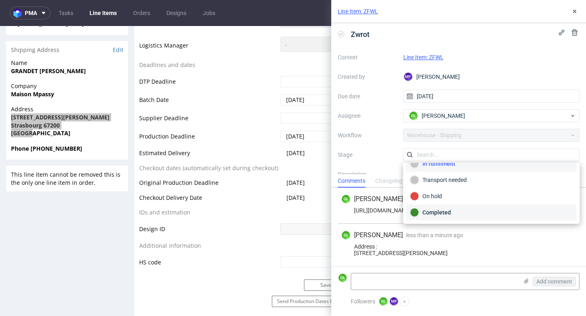
click at [451, 213] on div "Completed" at bounding box center [491, 212] width 163 height 9
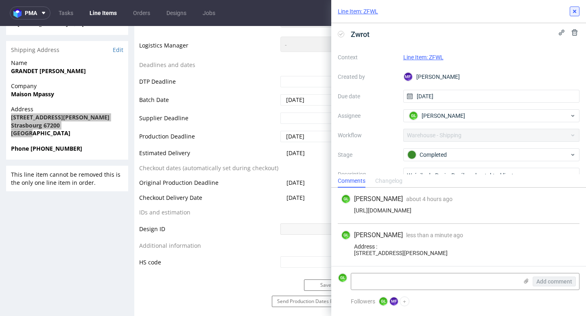
click at [575, 11] on icon at bounding box center [574, 11] width 7 height 7
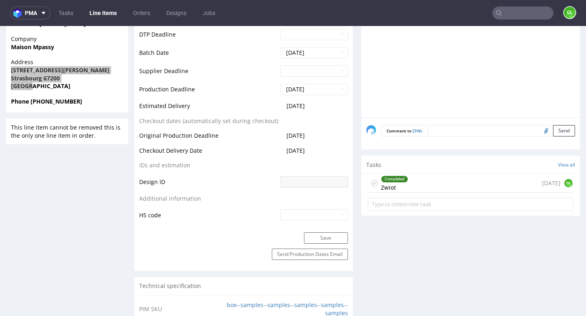
scroll to position [389, 0]
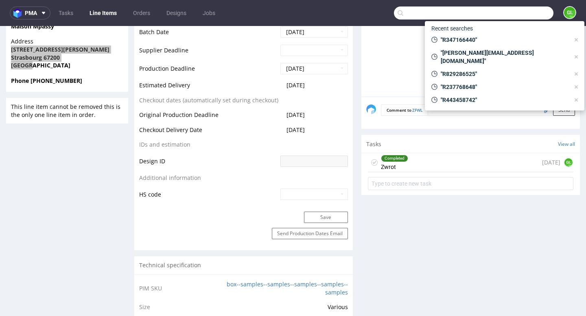
click at [507, 13] on input "text" at bounding box center [473, 13] width 159 height 13
paste input "R413945074"
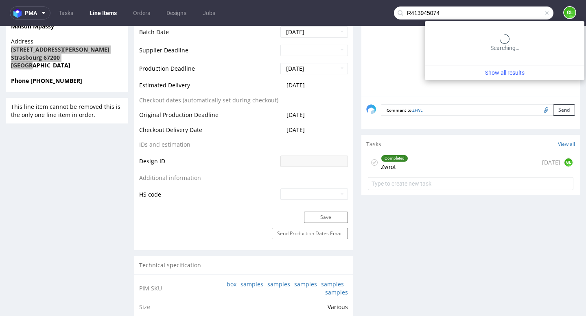
type input "R413945074"
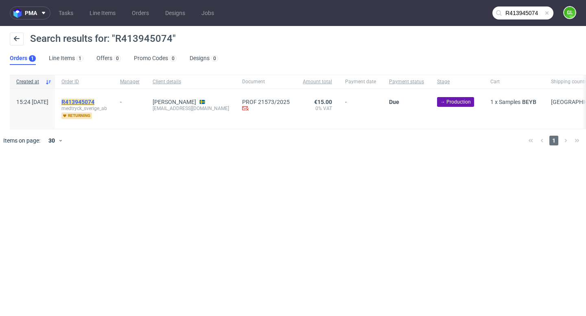
click at [93, 102] on mark "R413945074" at bounding box center [77, 102] width 33 height 7
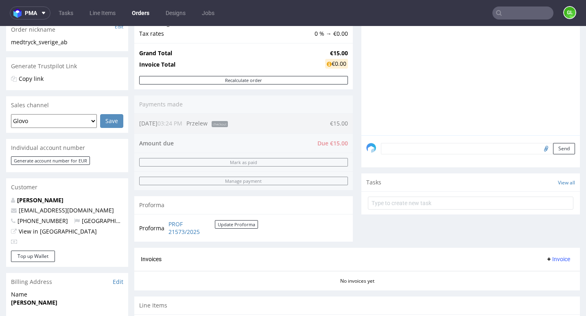
scroll to position [136, 0]
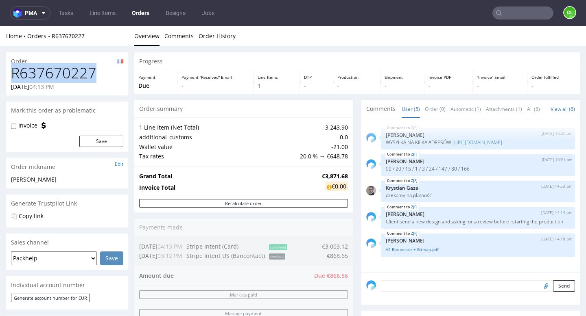
drag, startPoint x: 97, startPoint y: 77, endPoint x: 13, endPoint y: 76, distance: 84.2
click at [13, 76] on h1 "R637670227" at bounding box center [67, 73] width 112 height 16
copy h1 "R637670227"
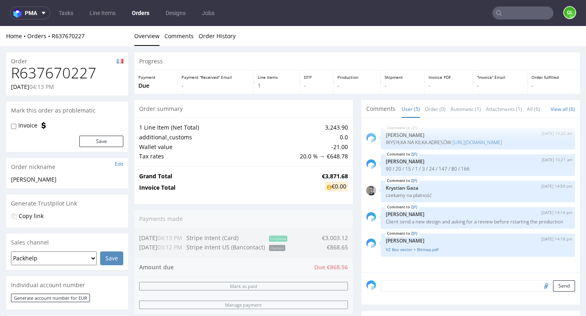
scroll to position [1, 0]
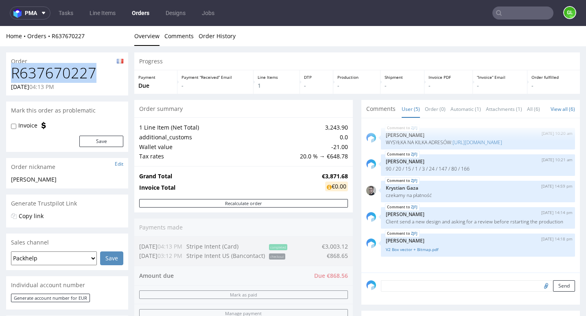
drag, startPoint x: 99, startPoint y: 74, endPoint x: 13, endPoint y: 76, distance: 86.6
click at [13, 76] on h1 "R637670227" at bounding box center [67, 73] width 112 height 16
copy h1 "R637670227"
